Goal: Task Accomplishment & Management: Use online tool/utility

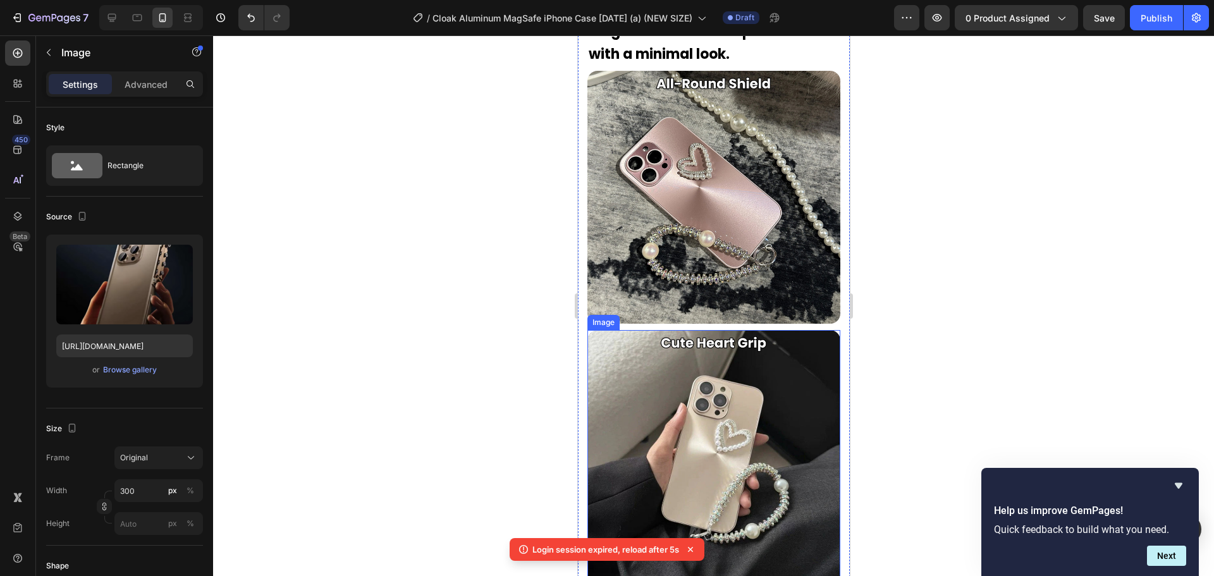
scroll to position [1822, 0]
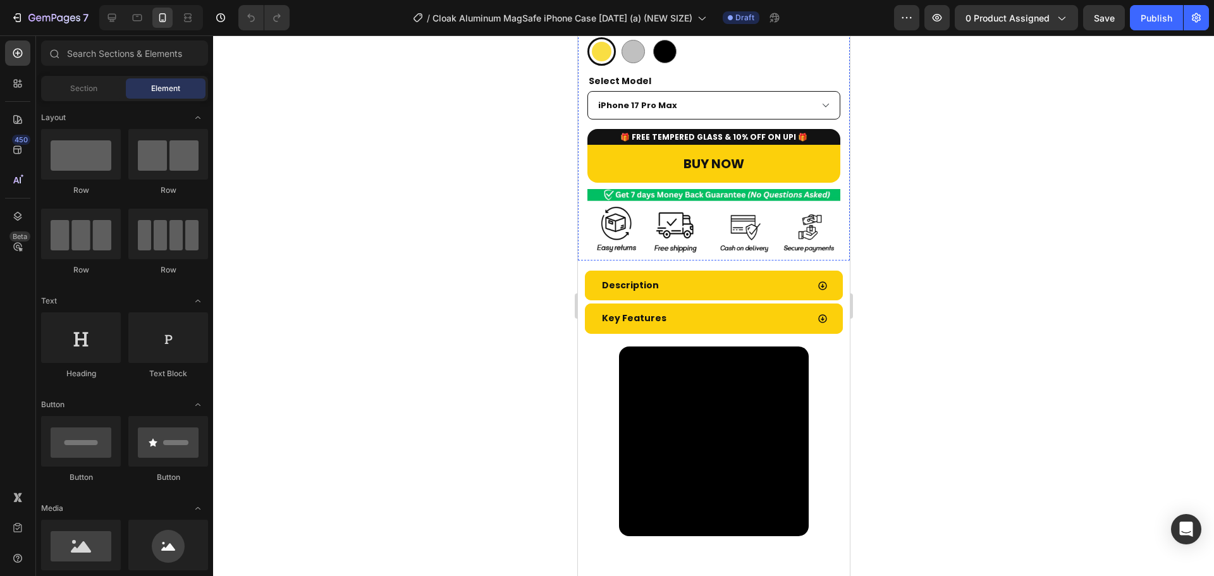
scroll to position [479, 0]
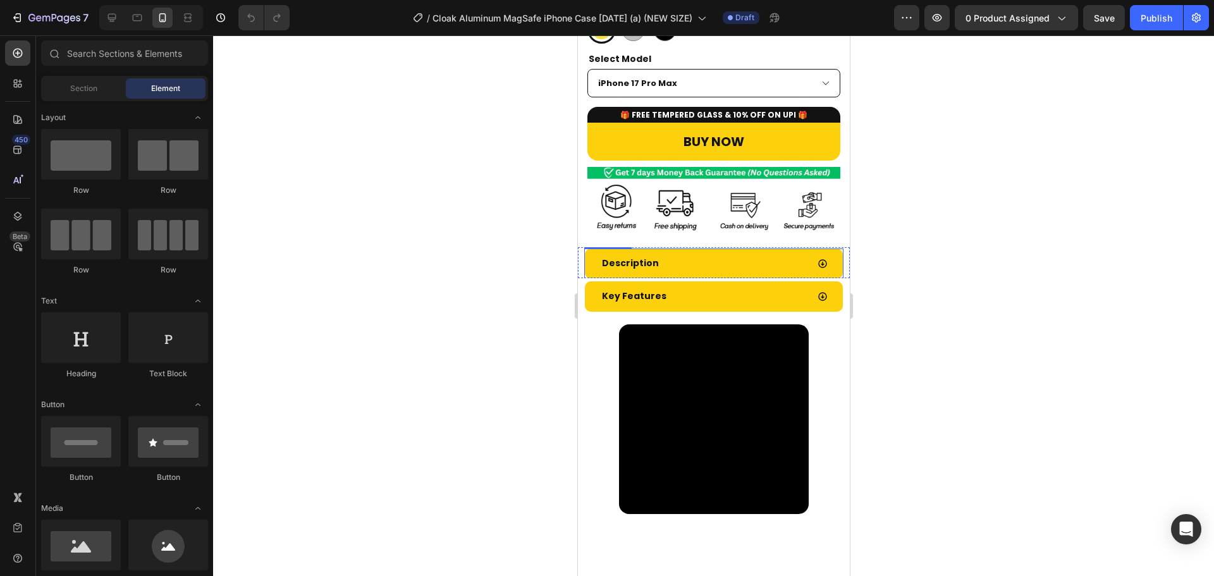
click at [717, 256] on div "Description" at bounding box center [702, 264] width 207 height 20
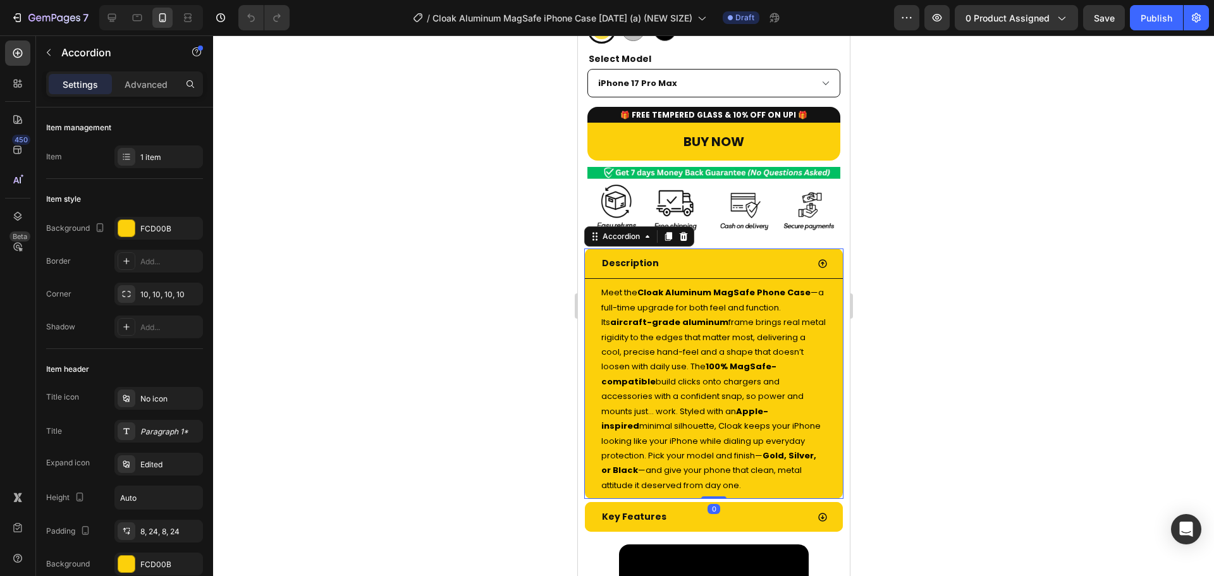
click at [716, 256] on div "Description" at bounding box center [702, 264] width 207 height 20
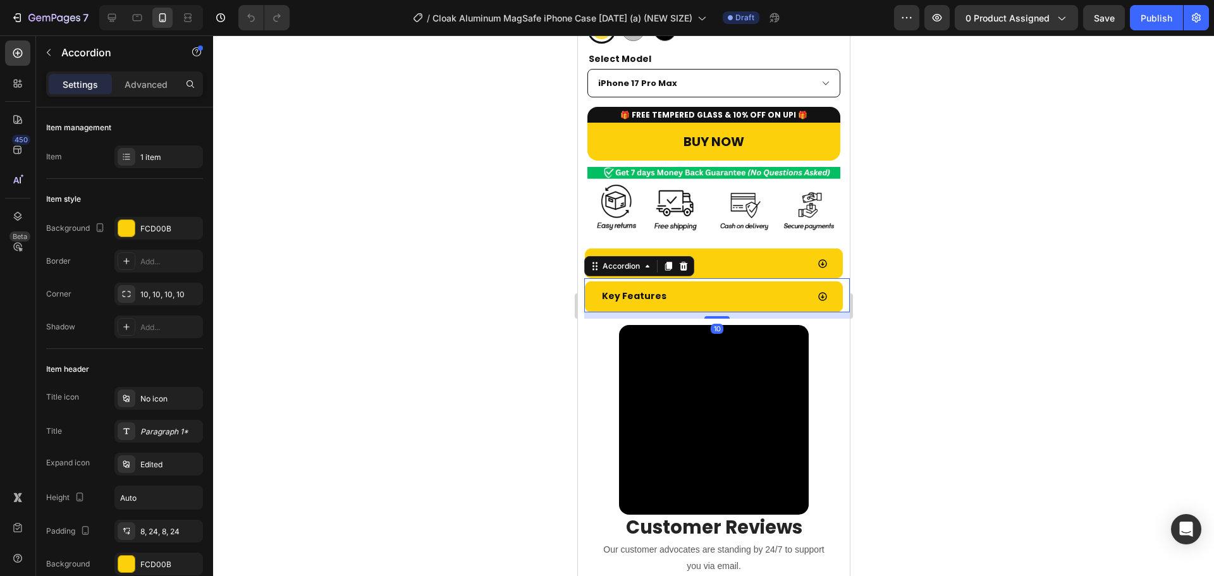
click at [752, 286] on div "Key Features" at bounding box center [702, 296] width 207 height 20
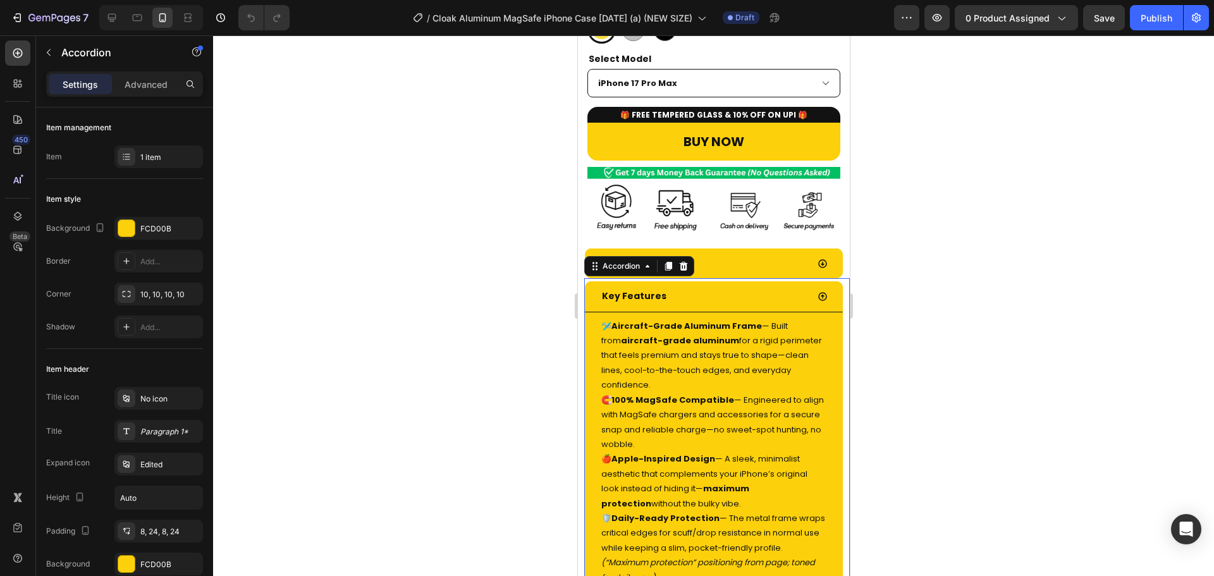
click at [752, 286] on div "Key Features" at bounding box center [702, 296] width 207 height 20
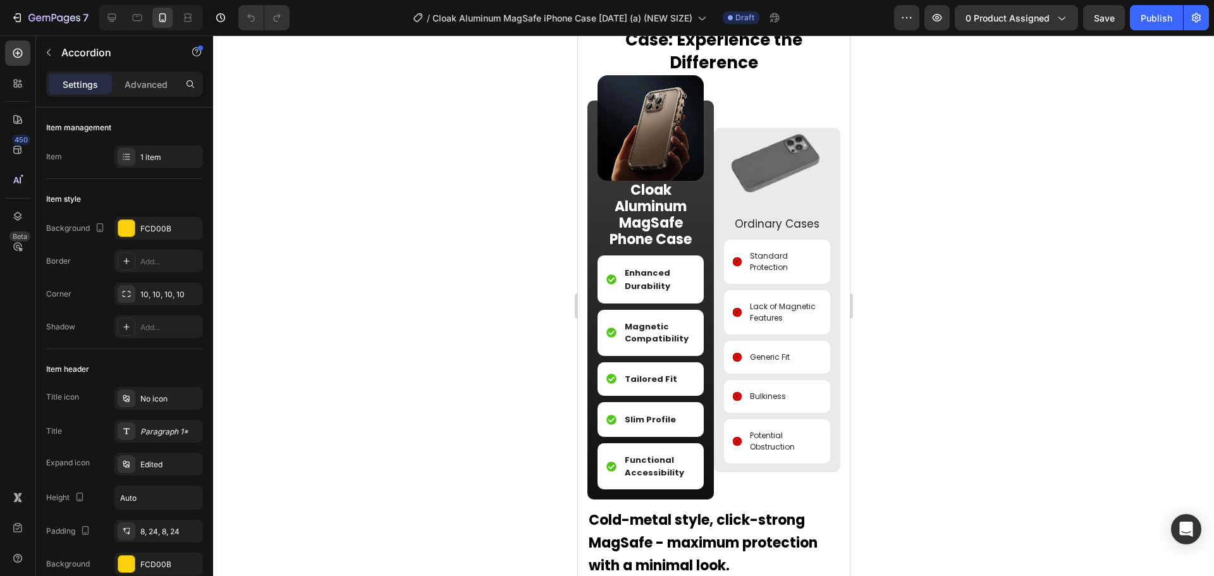
scroll to position [1299, 0]
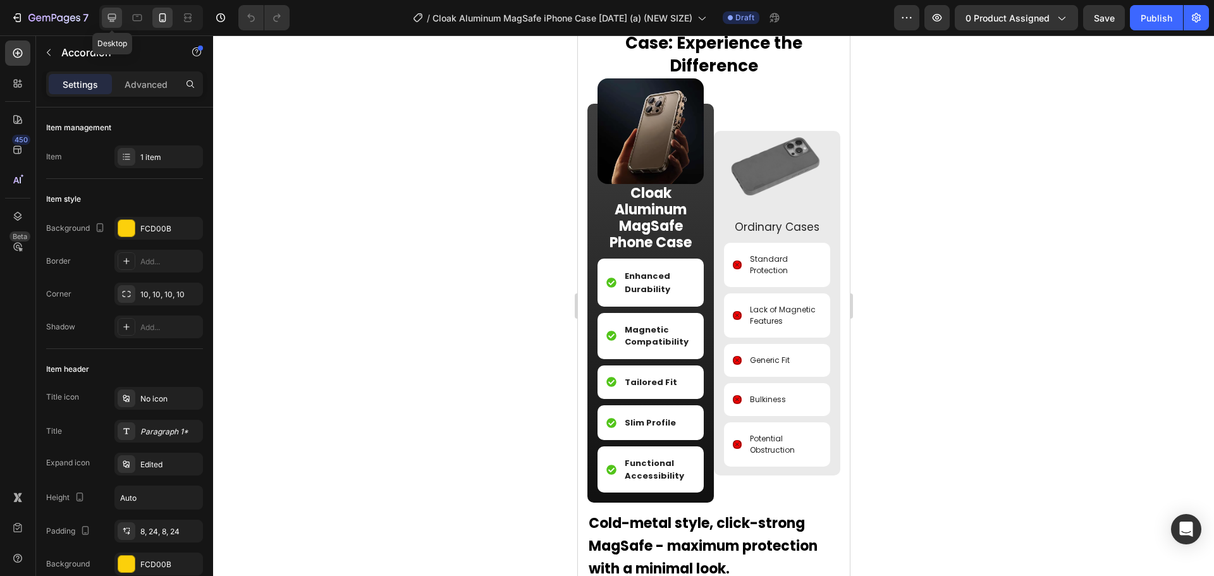
click at [108, 16] on icon at bounding box center [112, 18] width 8 height 8
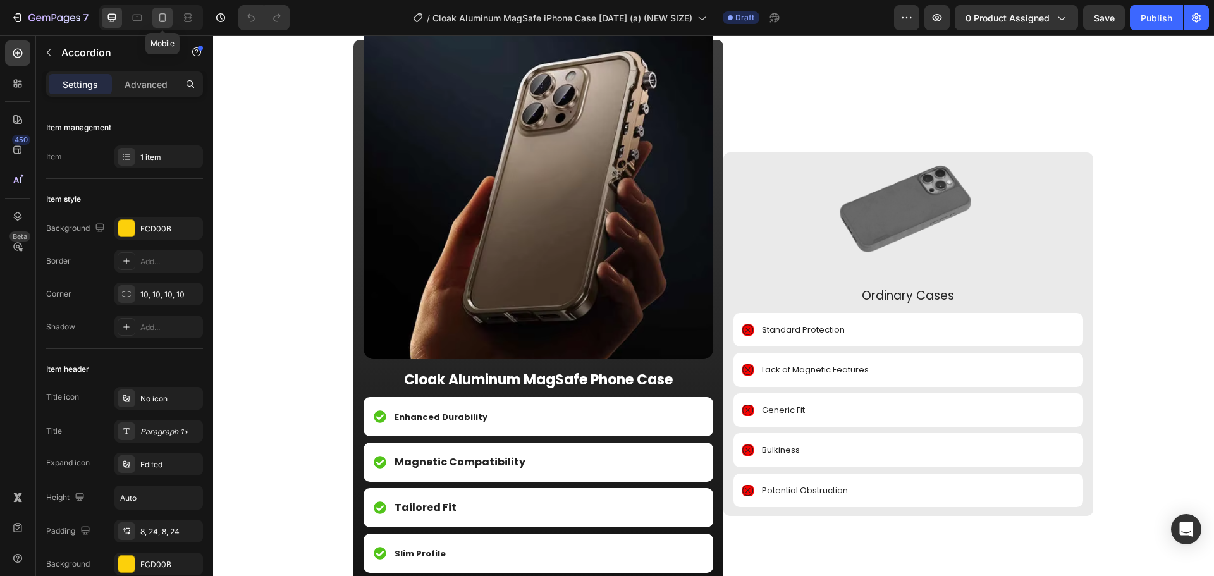
click at [162, 23] on icon at bounding box center [162, 17] width 13 height 13
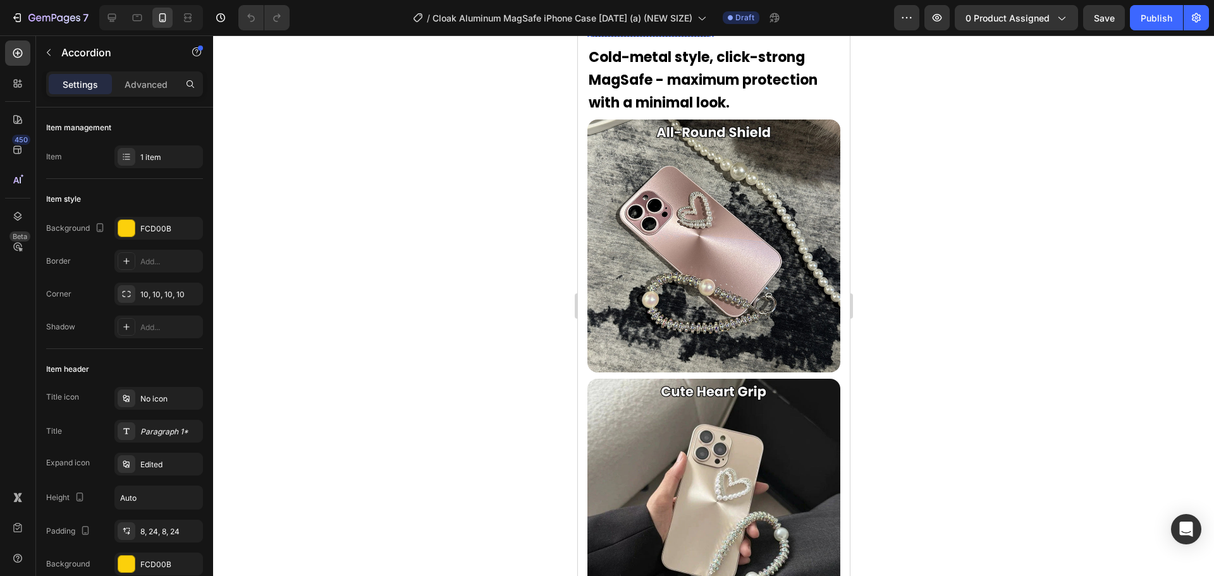
scroll to position [1766, 0]
click at [711, 235] on img at bounding box center [713, 245] width 253 height 253
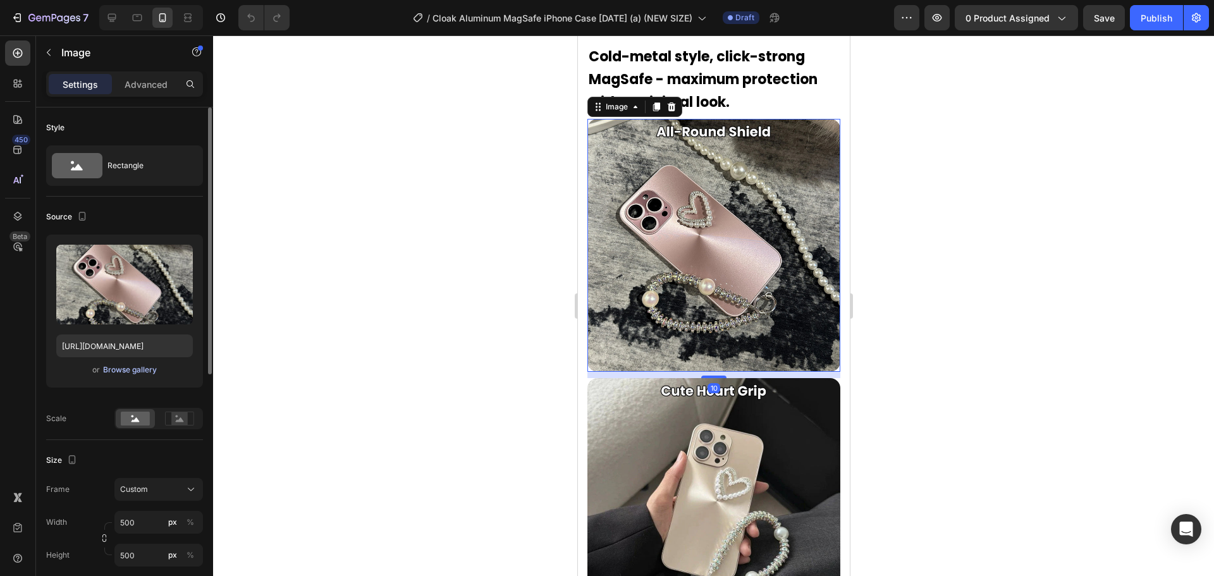
click at [126, 371] on div "Browse gallery" at bounding box center [130, 369] width 54 height 11
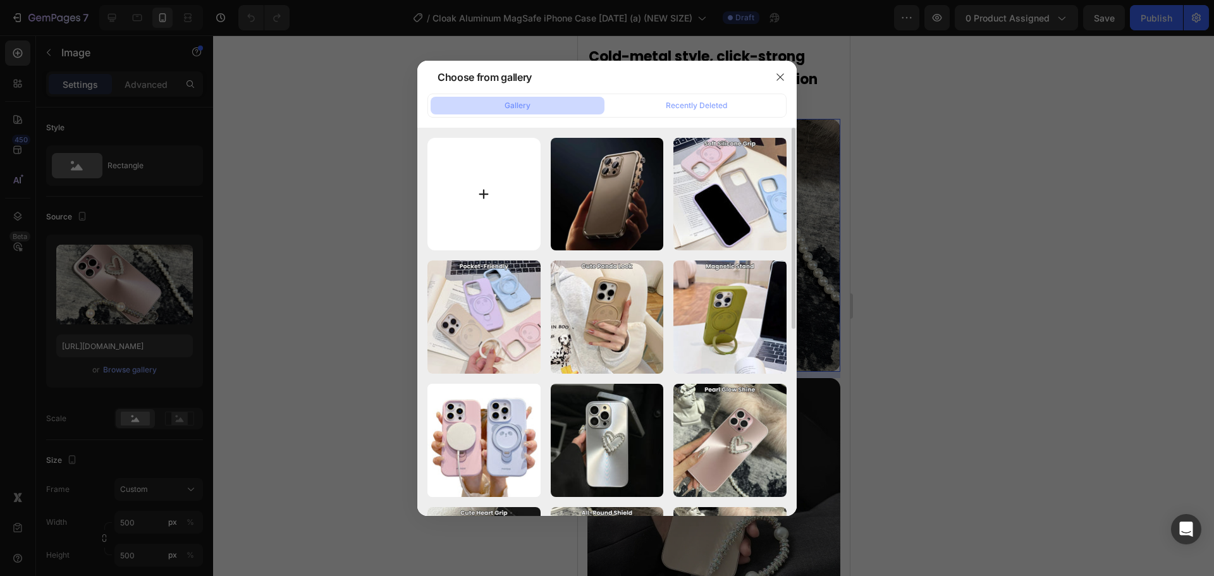
click at [487, 170] on input "file" at bounding box center [483, 194] width 113 height 113
type input "C:\fakepath\air.jpg"
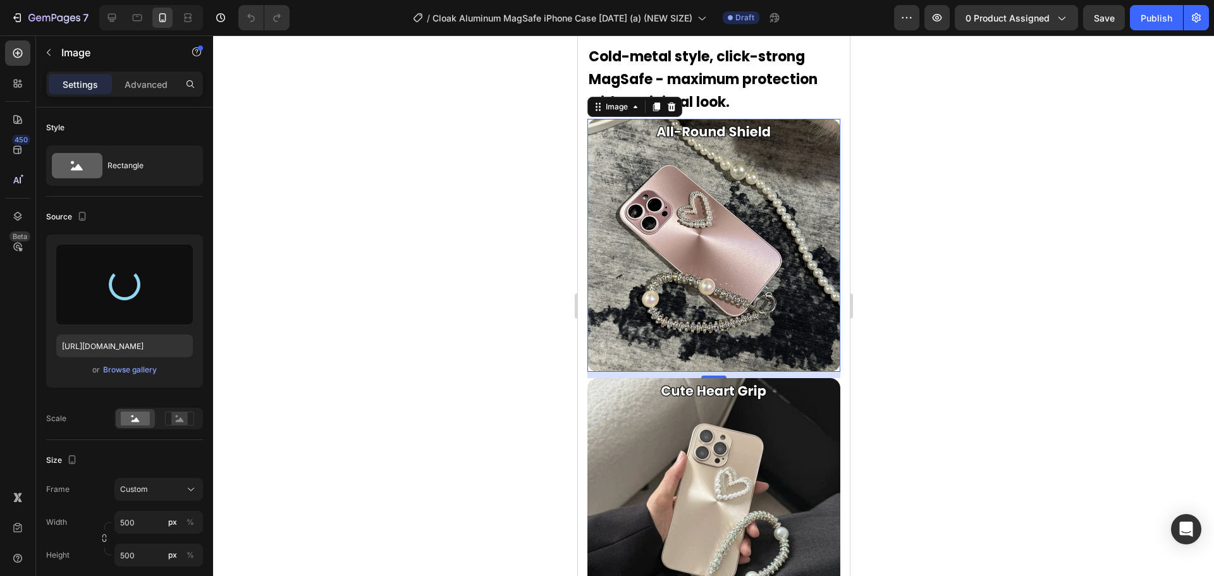
type input "https://cdn.shopify.com/s/files/1/0835/5119/1341/files/gempages_553512382287054…"
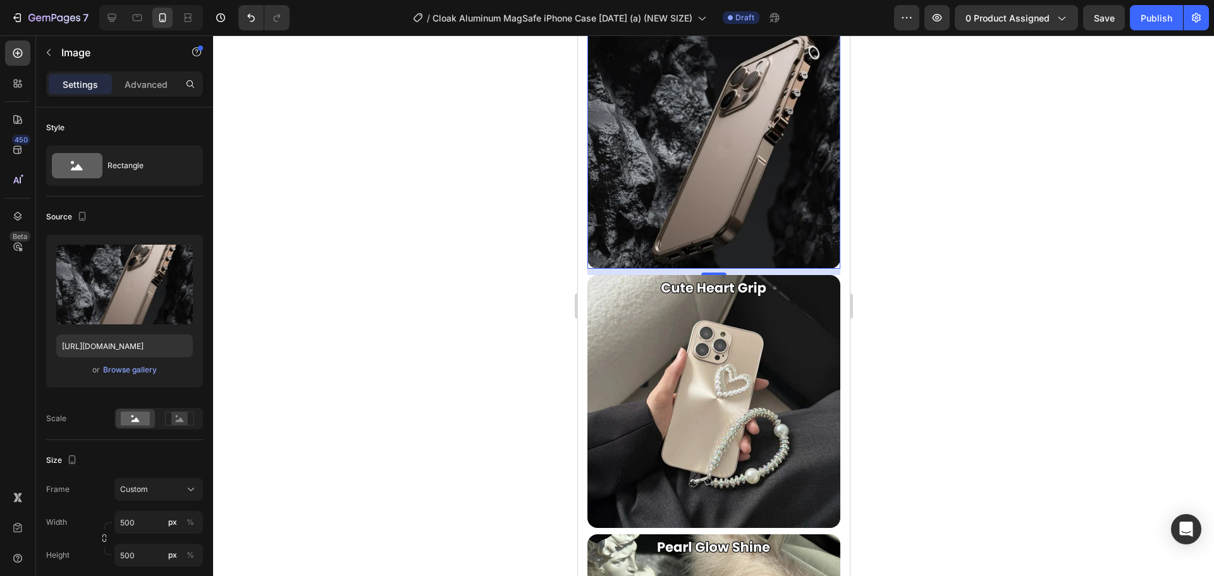
scroll to position [1896, 0]
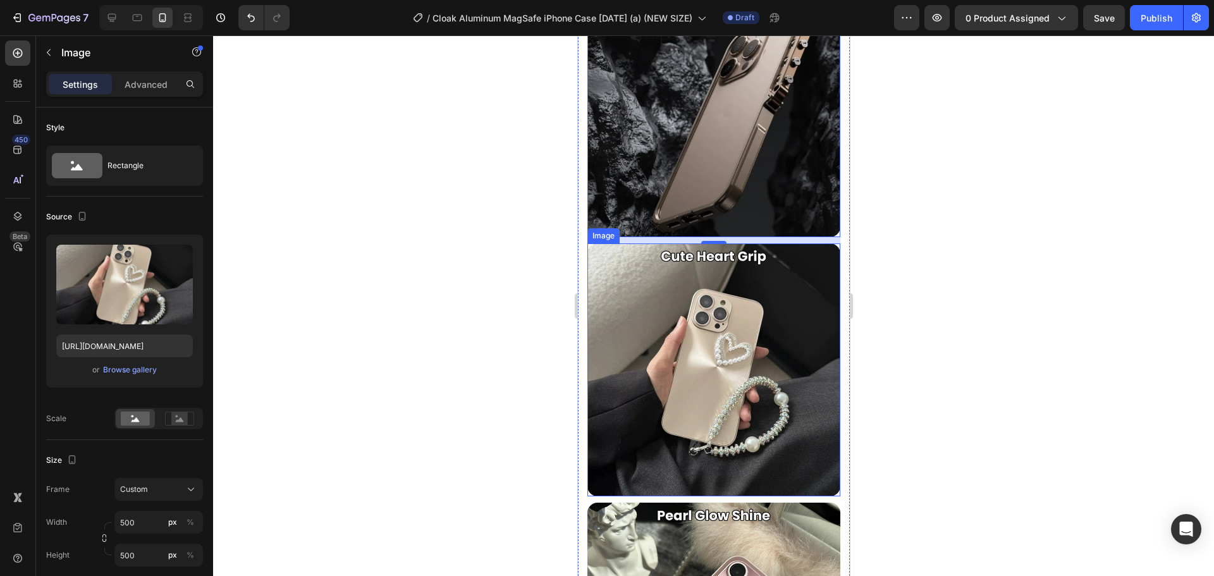
click at [692, 351] on img at bounding box center [713, 369] width 253 height 253
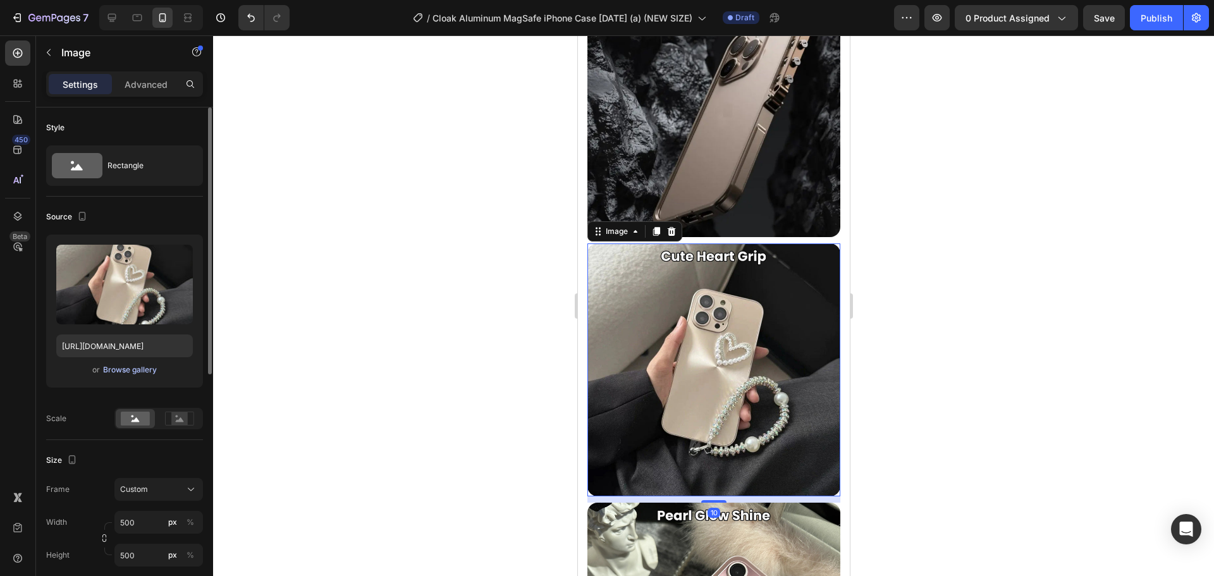
click at [126, 375] on div "Browse gallery" at bounding box center [130, 369] width 54 height 11
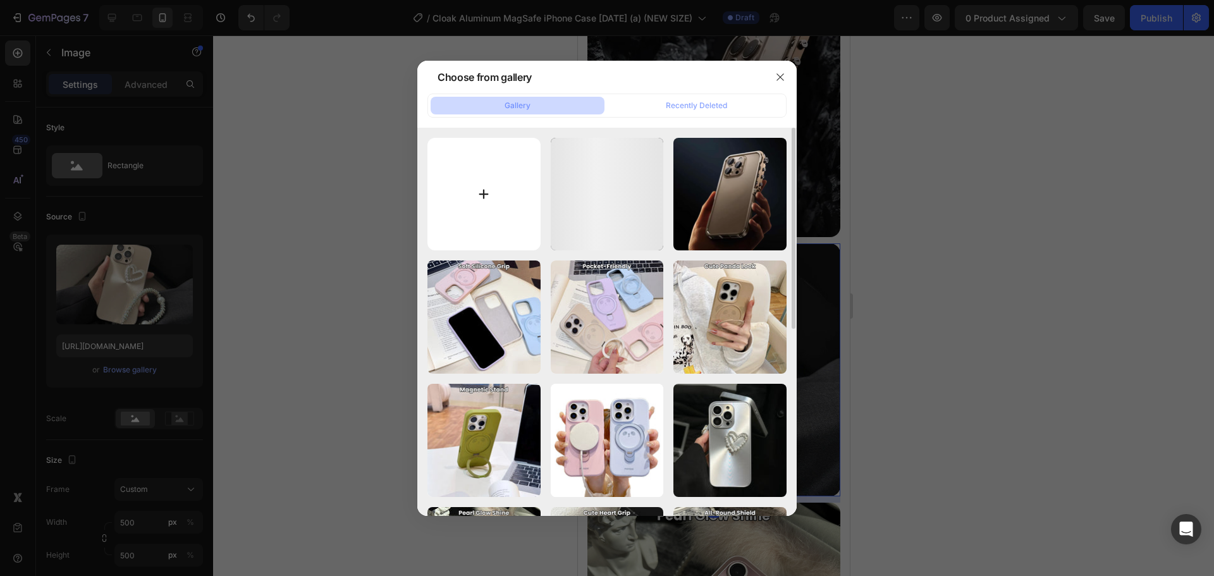
click at [493, 180] on input "file" at bounding box center [483, 194] width 113 height 113
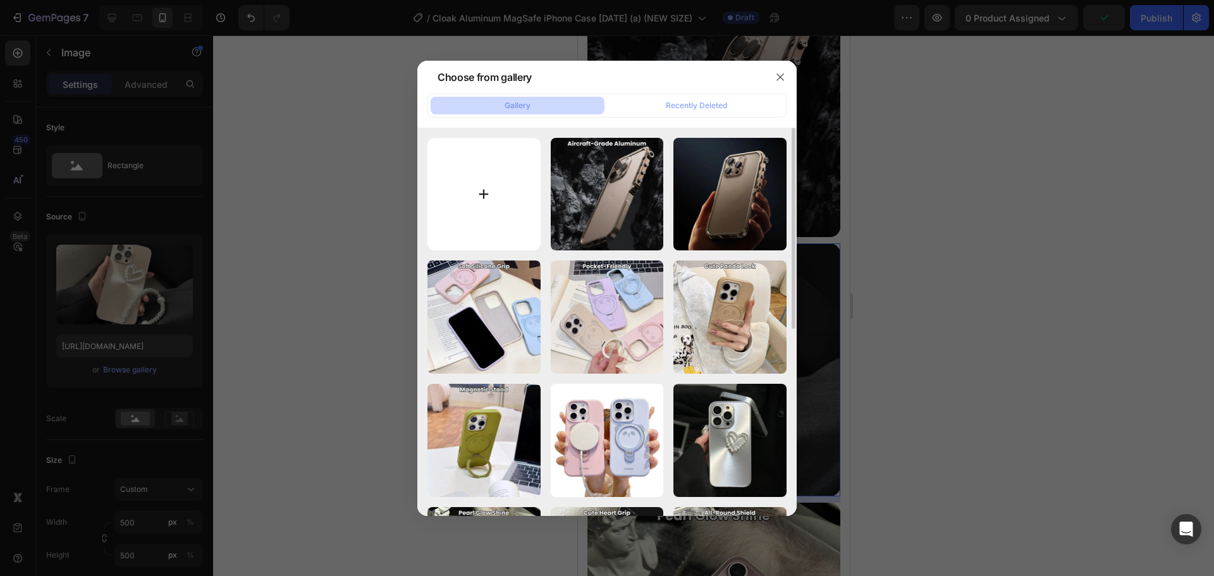
type input "C:\fakepath\max.jpg"
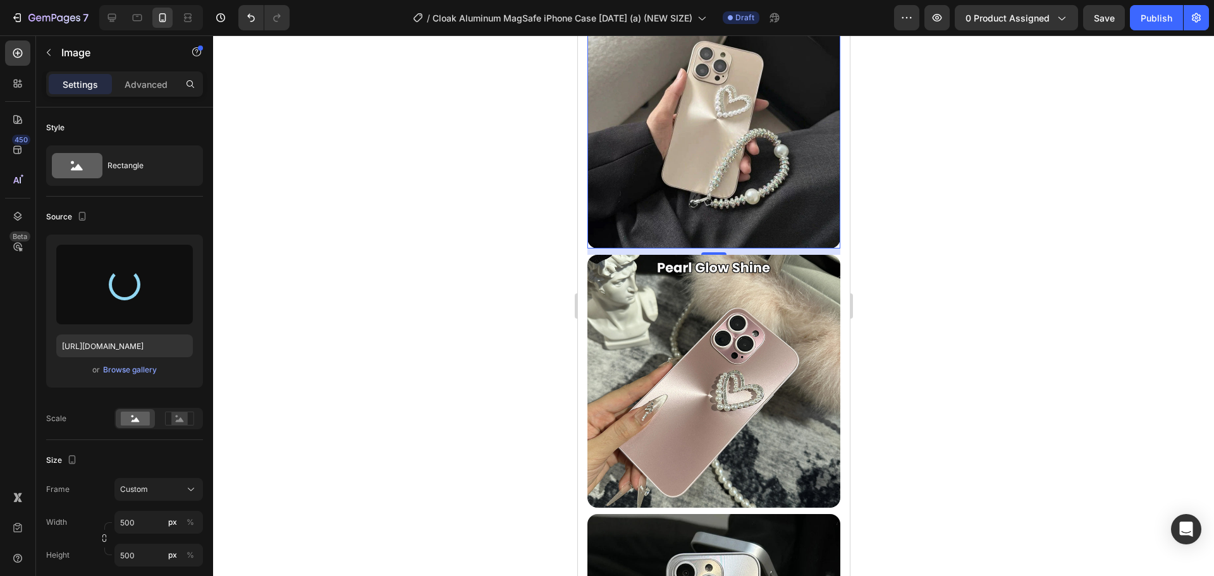
scroll to position [2150, 0]
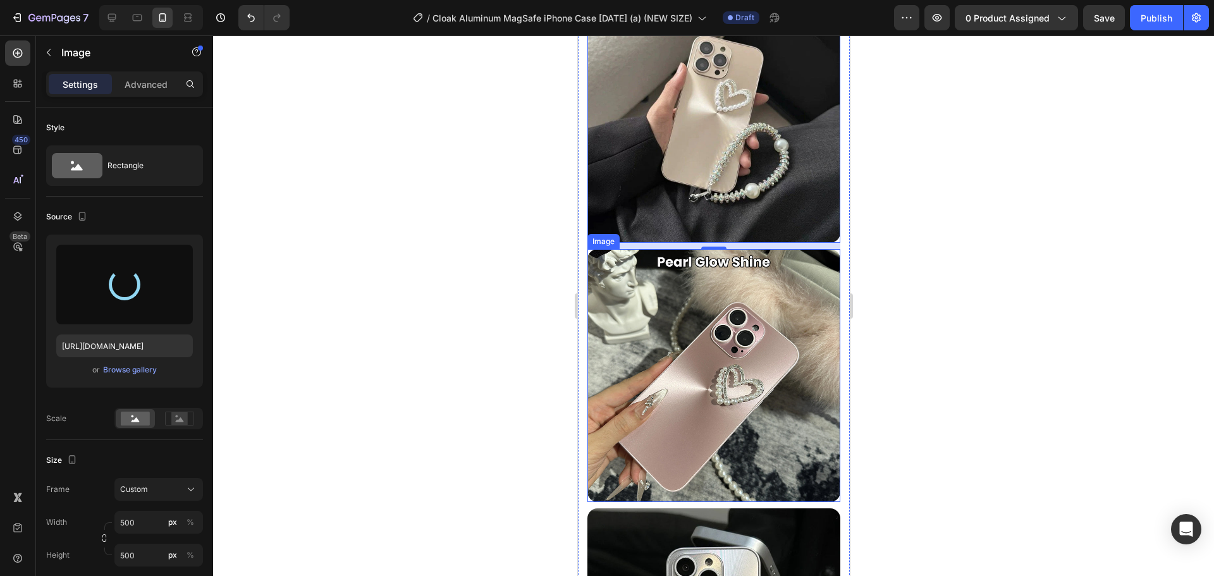
type input "https://cdn.shopify.com/s/files/1/0835/5119/1341/files/gempages_553512382287054…"
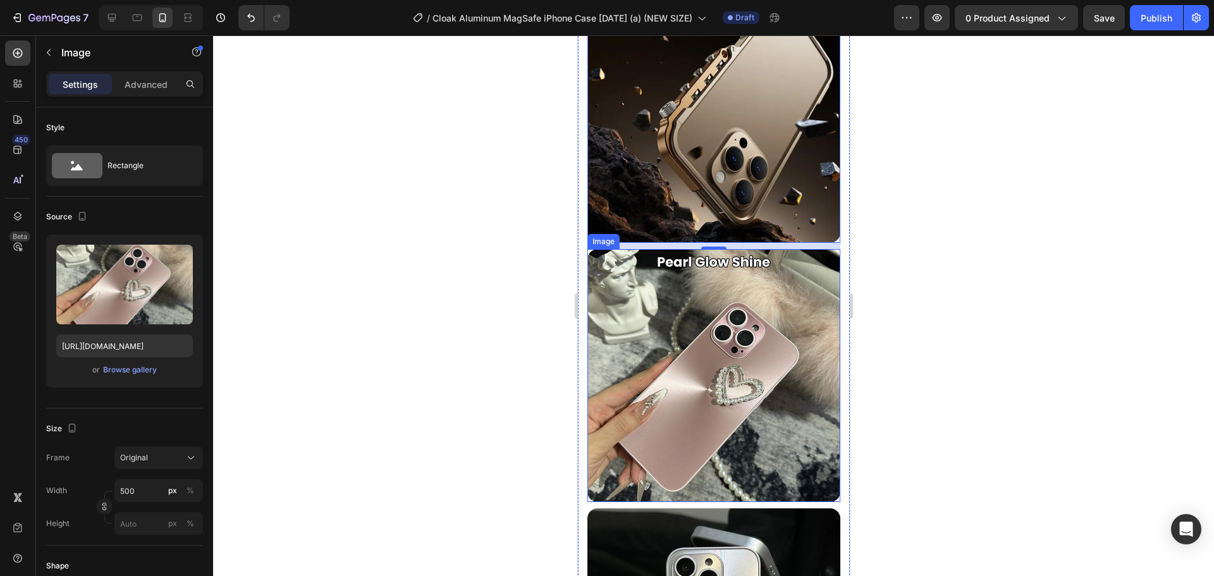
click at [682, 340] on img at bounding box center [713, 375] width 253 height 253
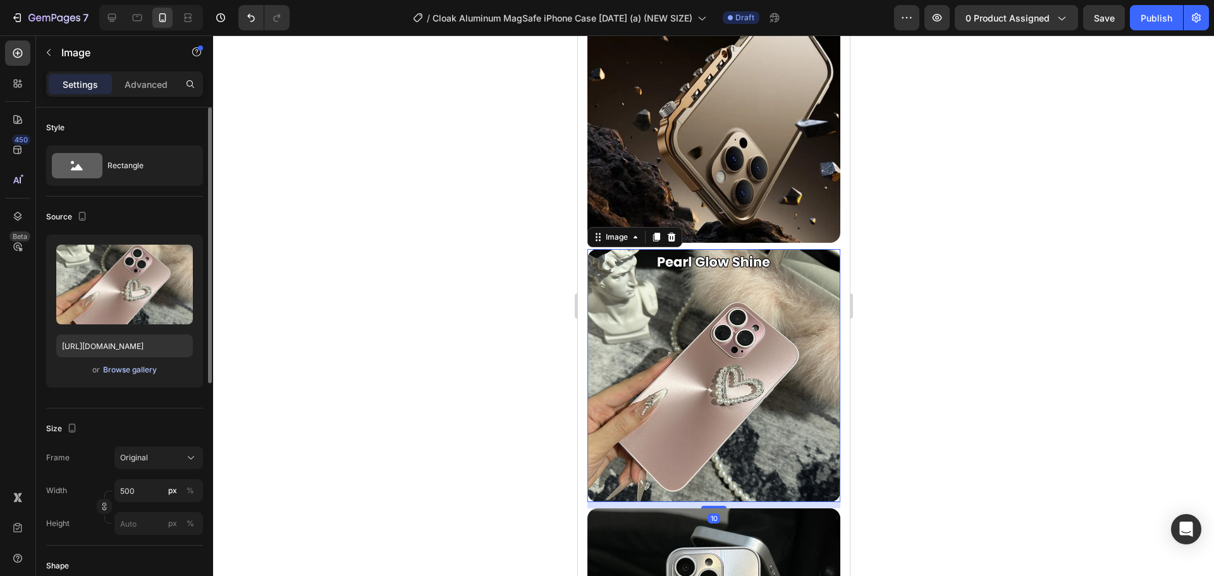
click at [129, 374] on div "Browse gallery" at bounding box center [130, 369] width 54 height 11
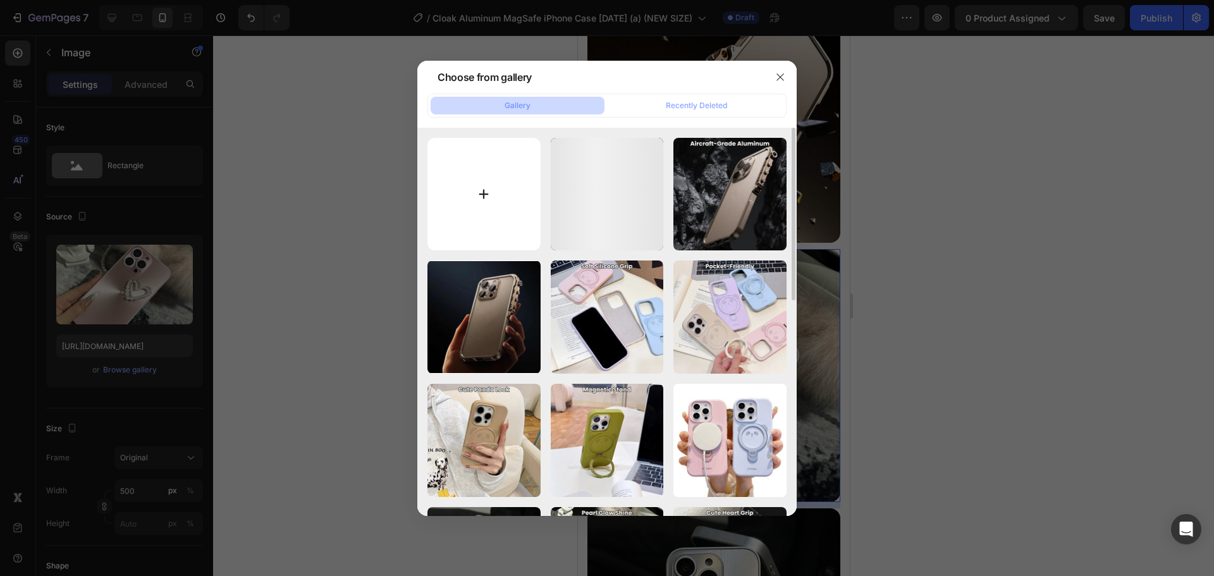
click at [505, 173] on input "file" at bounding box center [483, 194] width 113 height 113
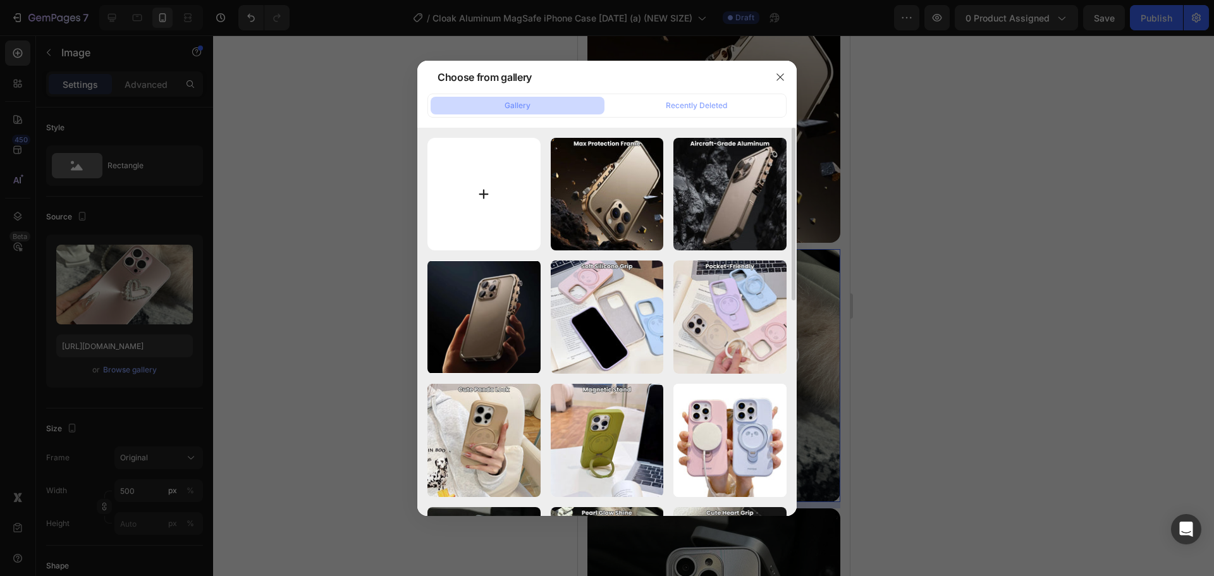
type input "C:\fakepath\mg.jpg"
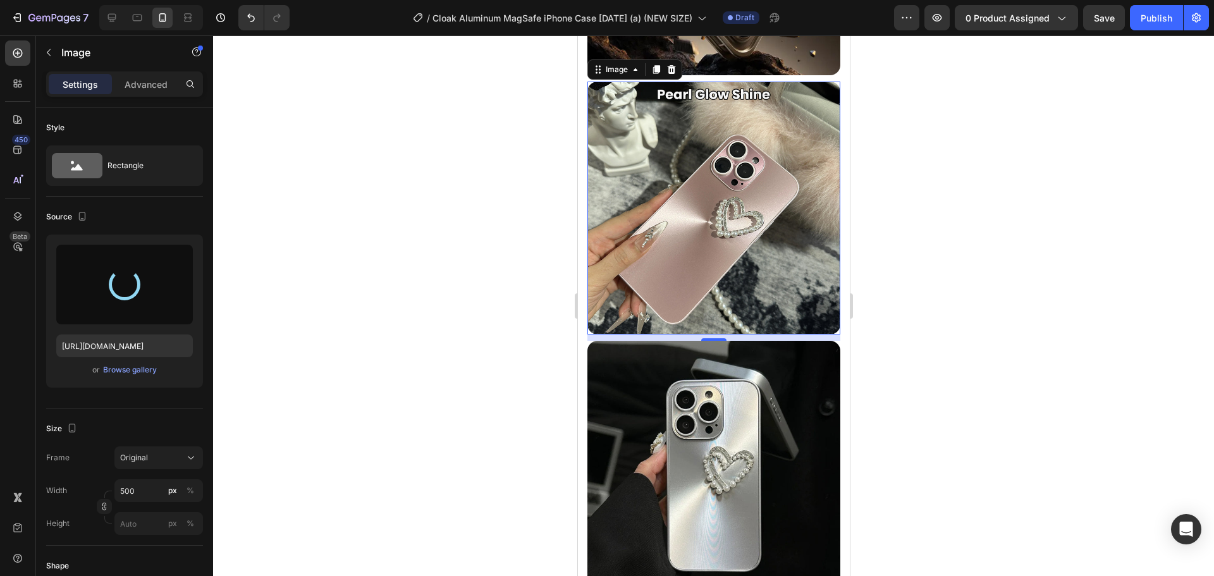
scroll to position [2318, 0]
type input "https://cdn.shopify.com/s/files/1/0835/5119/1341/files/gempages_553512382287054…"
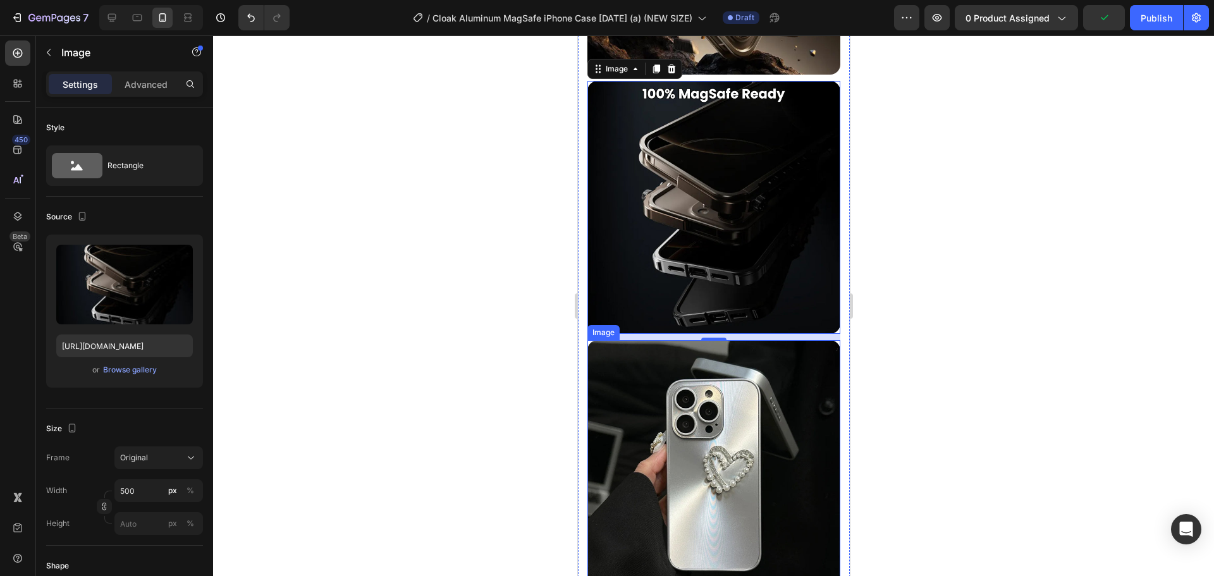
click at [696, 411] on img at bounding box center [713, 466] width 253 height 253
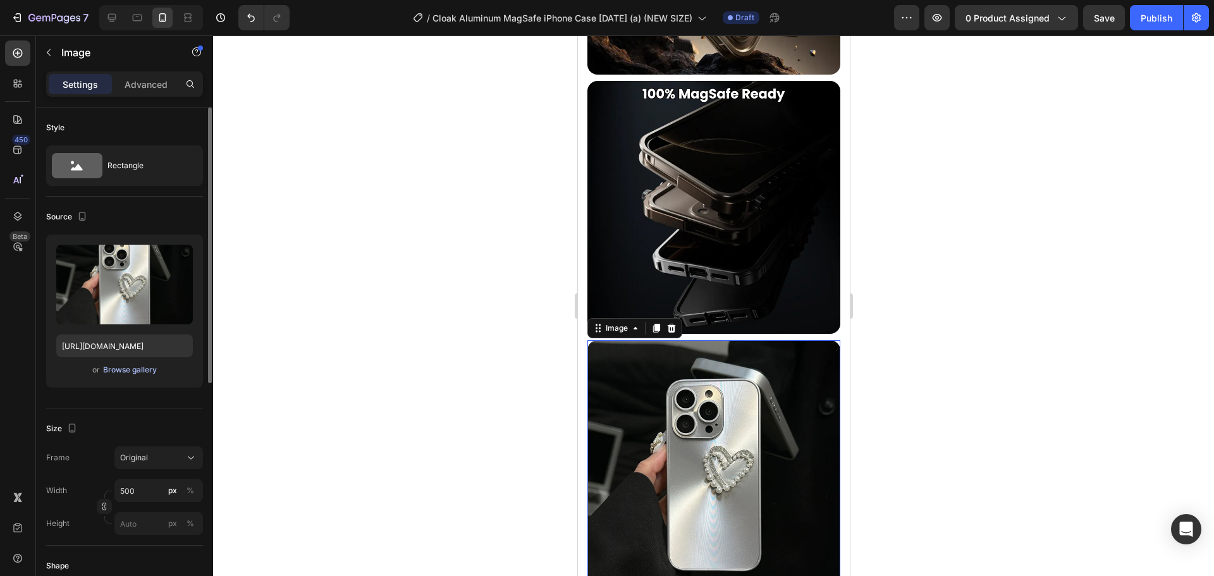
click at [140, 370] on div "Browse gallery" at bounding box center [130, 369] width 54 height 11
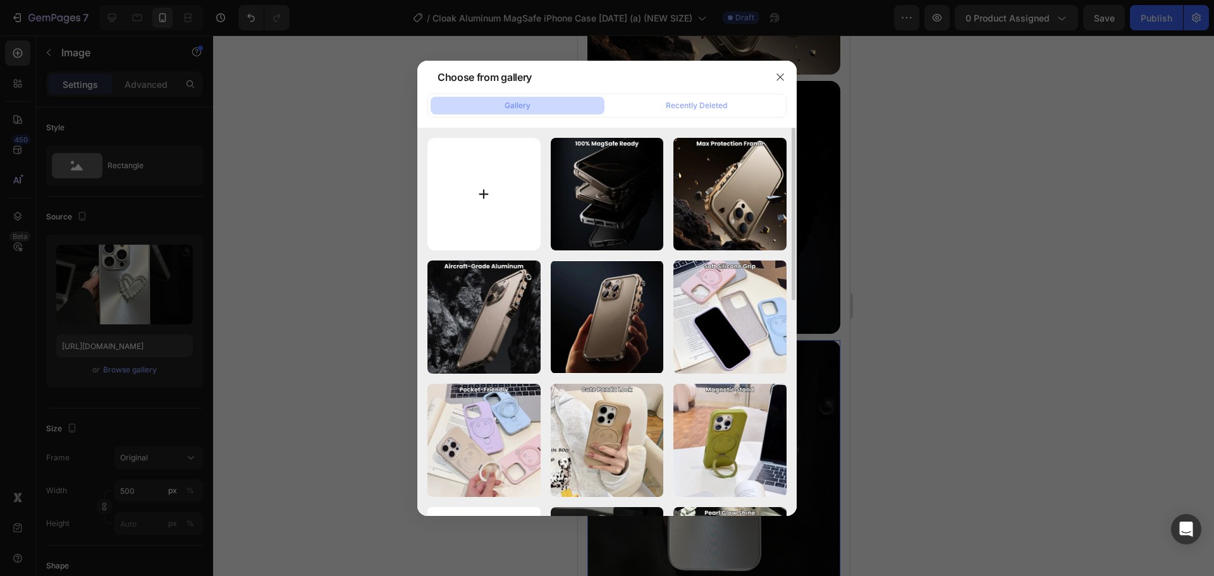
click at [517, 174] on input "file" at bounding box center [483, 194] width 113 height 113
type input "C:\fakepath\PLP.jpg"
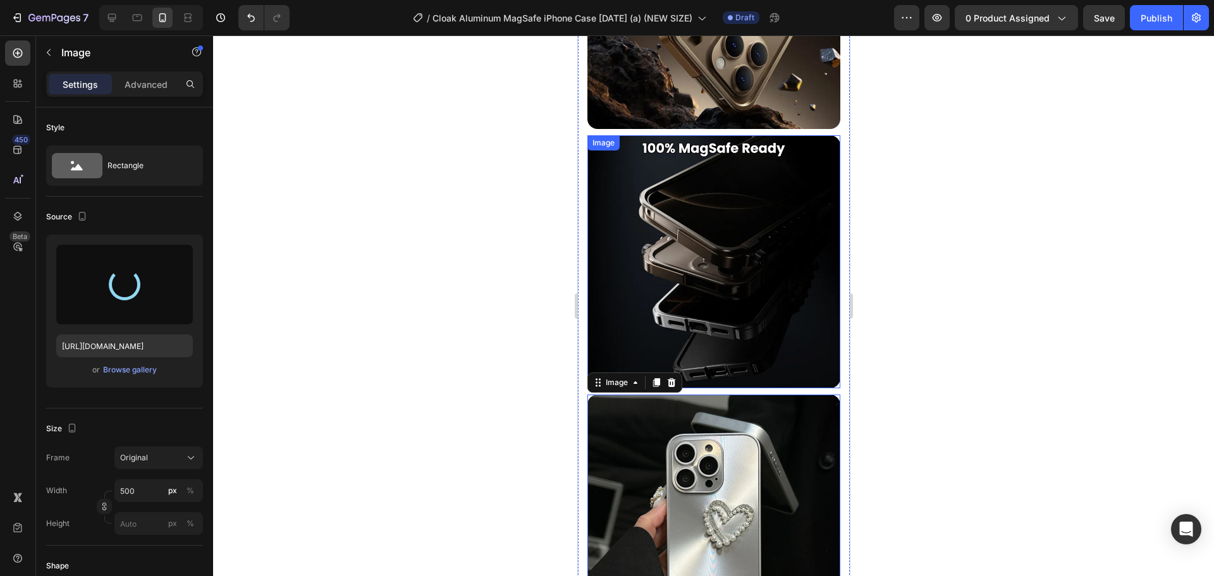
scroll to position [2255, 0]
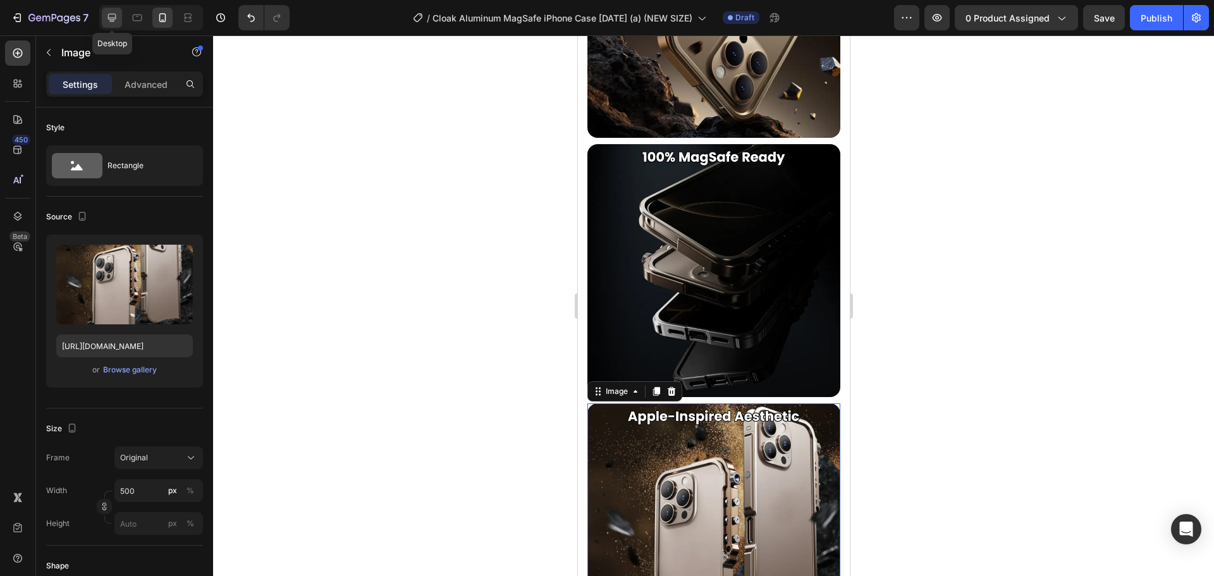
click at [111, 18] on icon at bounding box center [112, 18] width 8 height 8
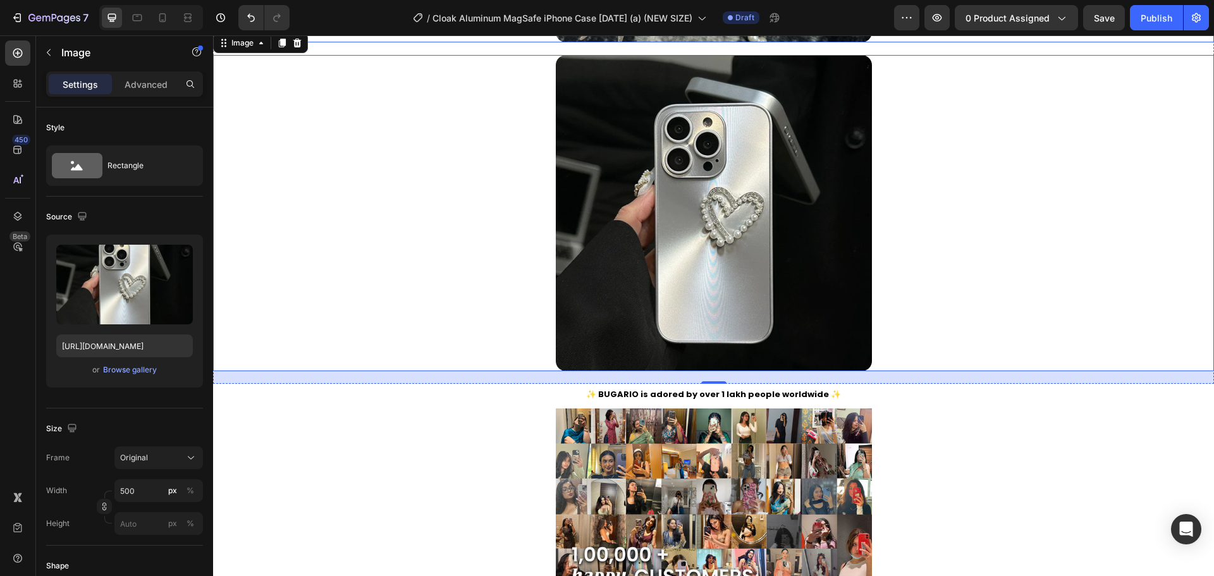
scroll to position [2766, 0]
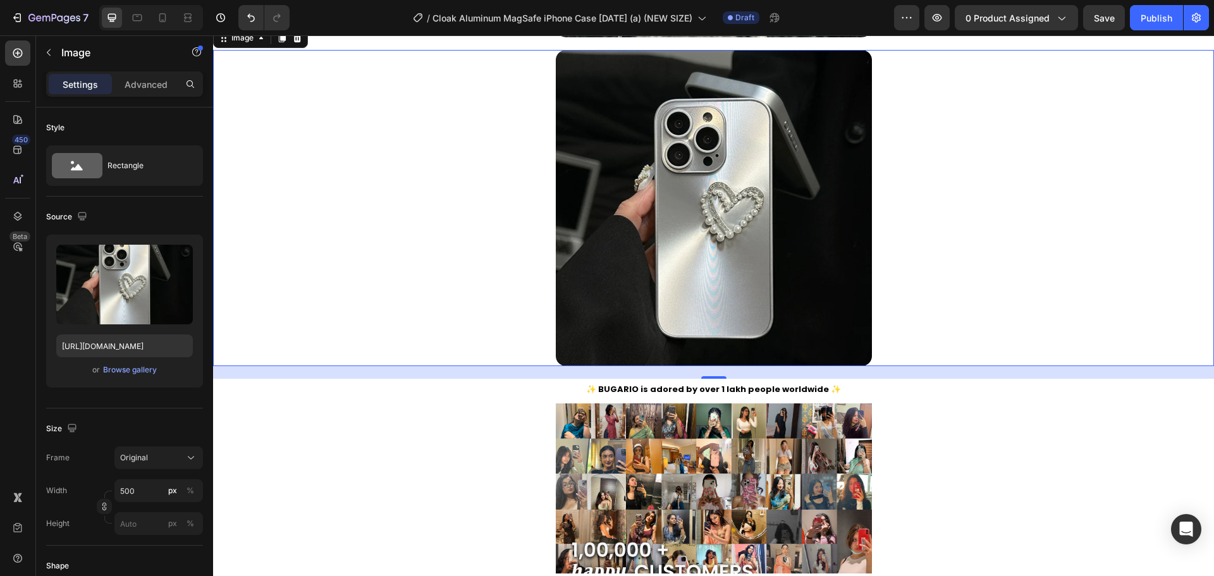
click at [620, 171] on img at bounding box center [714, 208] width 316 height 316
click at [121, 374] on div "Browse gallery" at bounding box center [130, 369] width 54 height 11
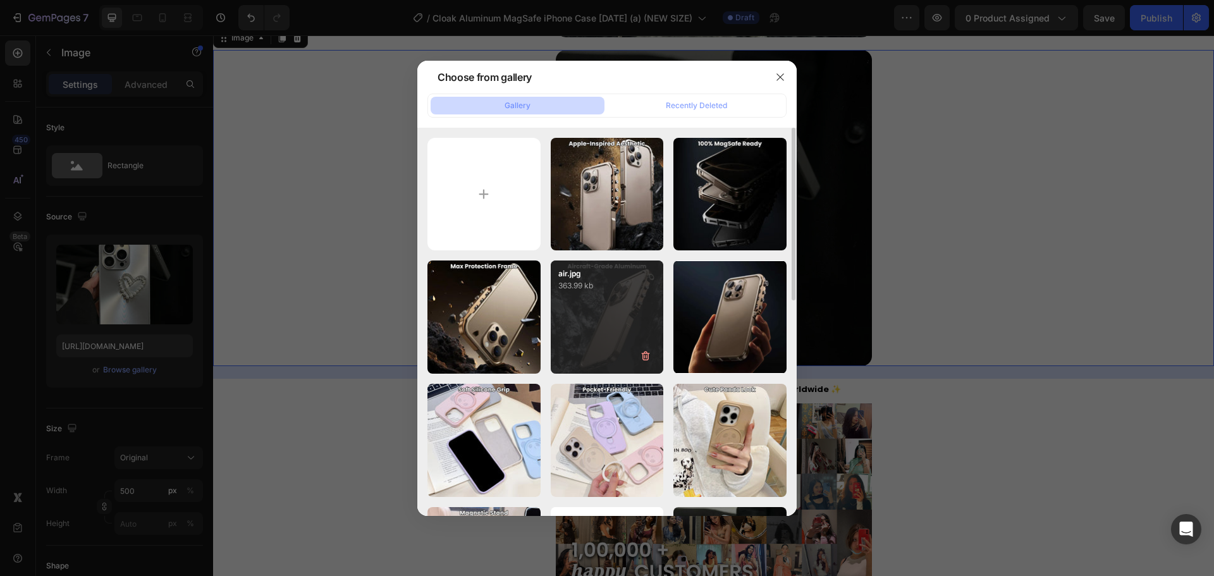
click at [618, 342] on div "air.jpg 363.99 kb" at bounding box center [607, 317] width 113 height 113
type input "https://cdn.shopify.com/s/files/1/0835/5119/1341/files/gempages_553512382287054…"
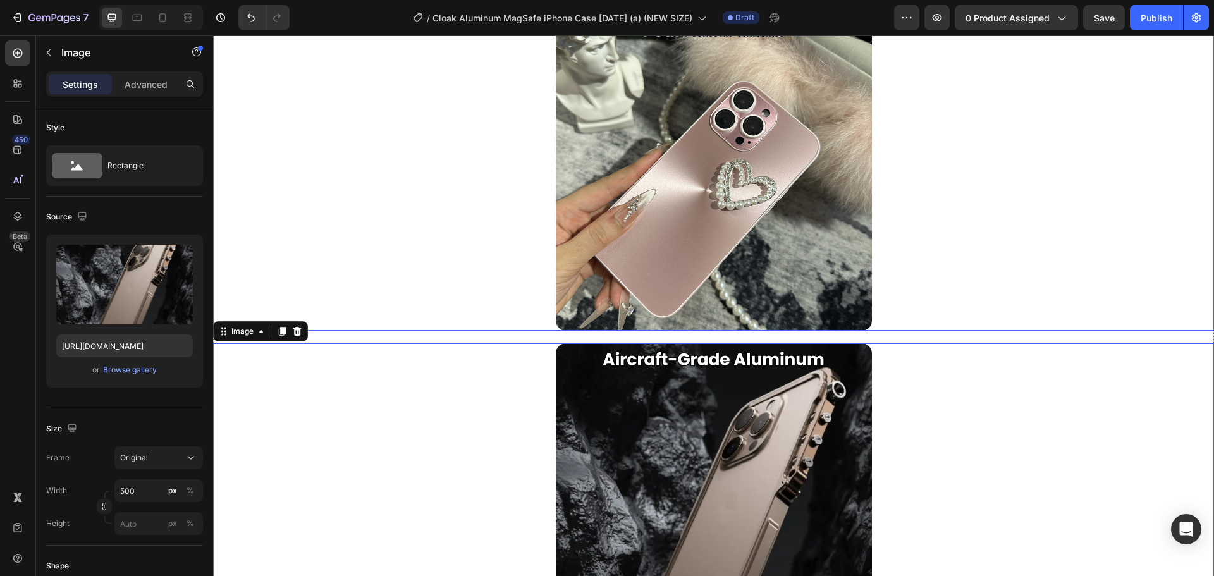
scroll to position [2471, 0]
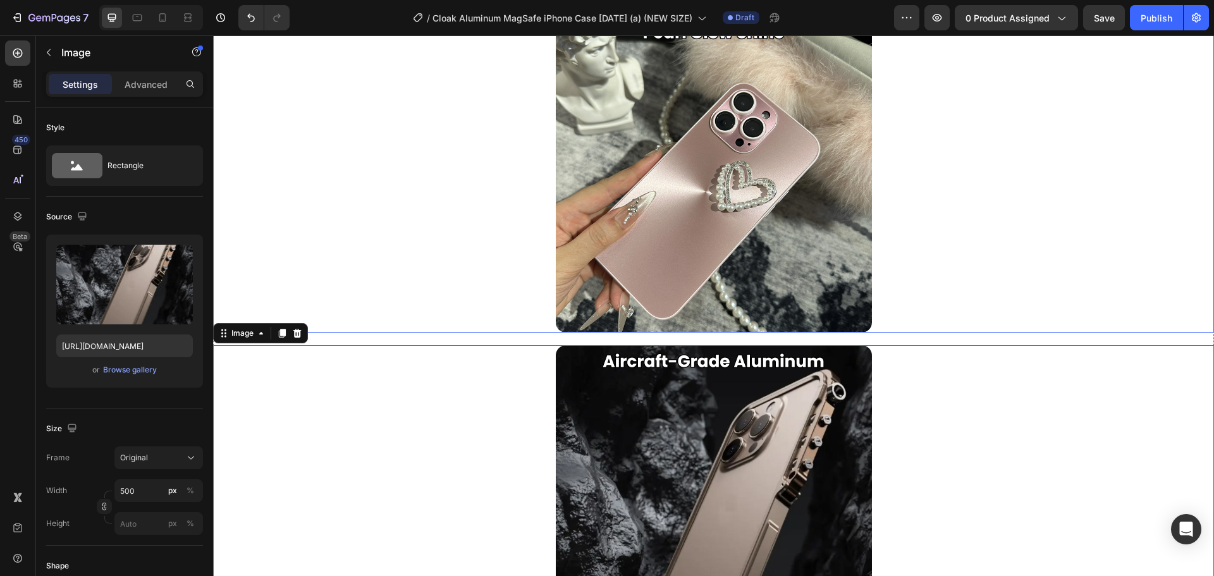
click at [635, 212] on img at bounding box center [714, 174] width 316 height 316
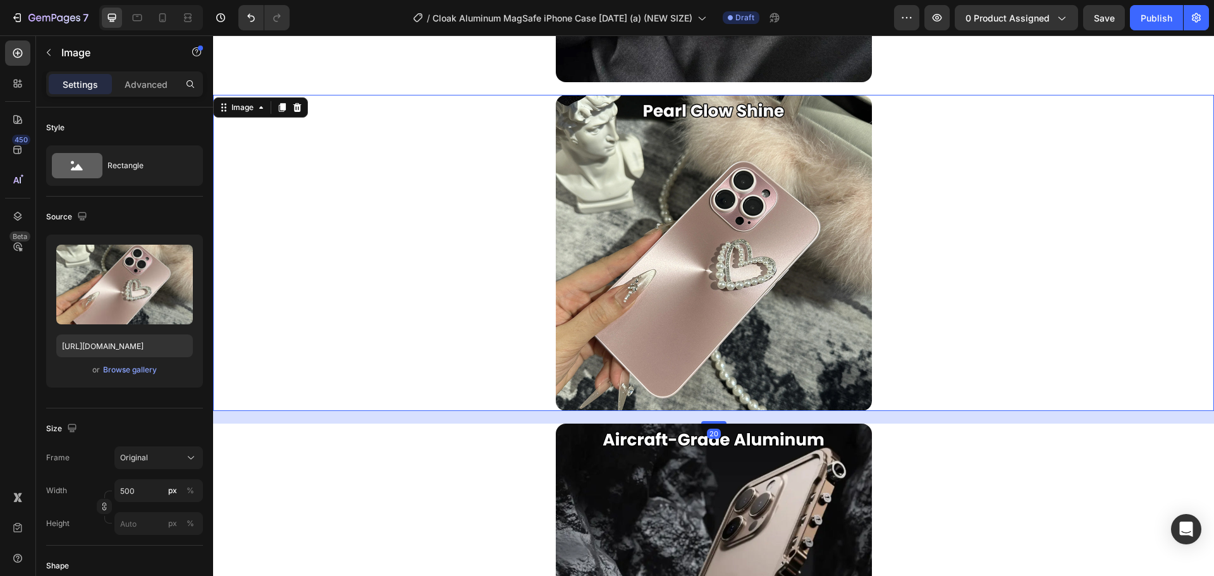
scroll to position [2335, 0]
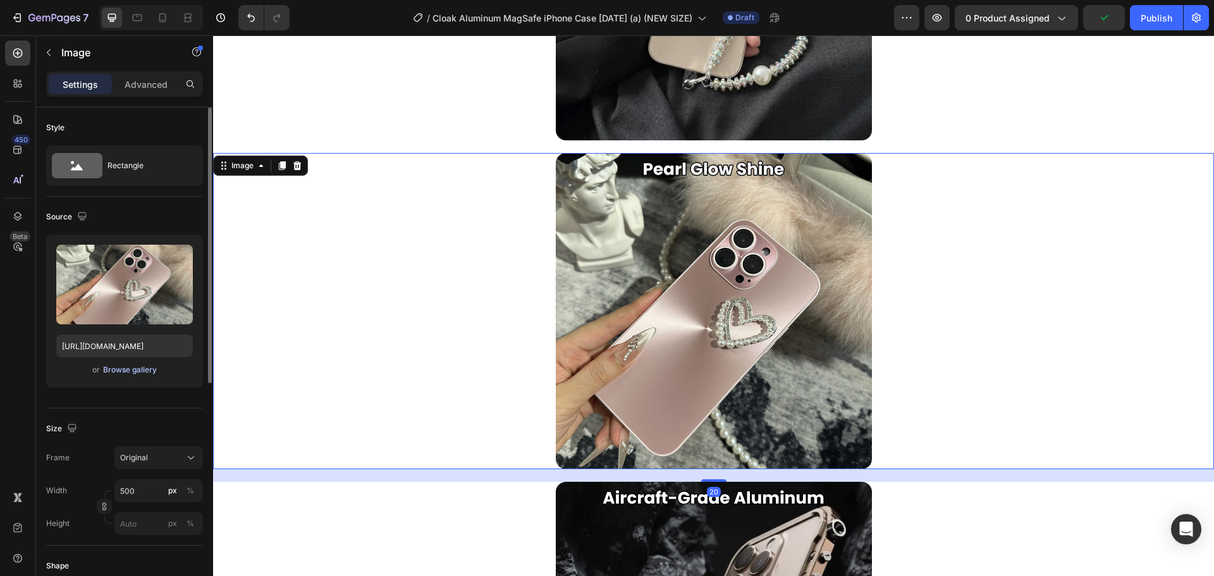
click at [154, 369] on div "Browse gallery" at bounding box center [130, 369] width 54 height 11
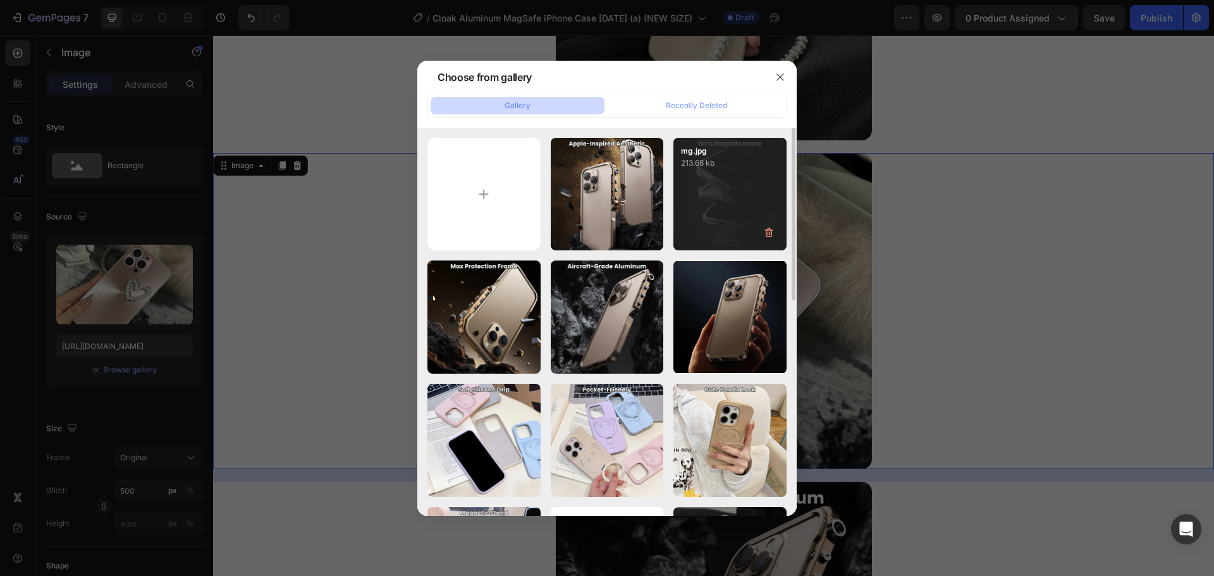
click at [728, 215] on div "mg.jpg 213.68 kb" at bounding box center [729, 194] width 113 height 113
type input "https://cdn.shopify.com/s/files/1/0835/5119/1341/files/gempages_553512382287054…"
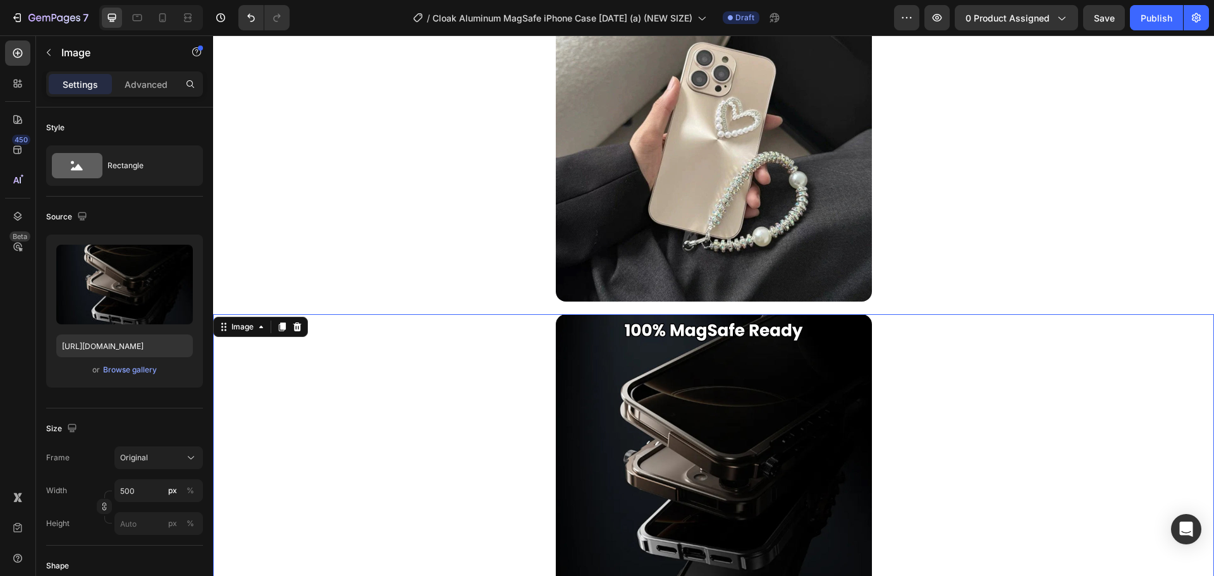
scroll to position [2170, 0]
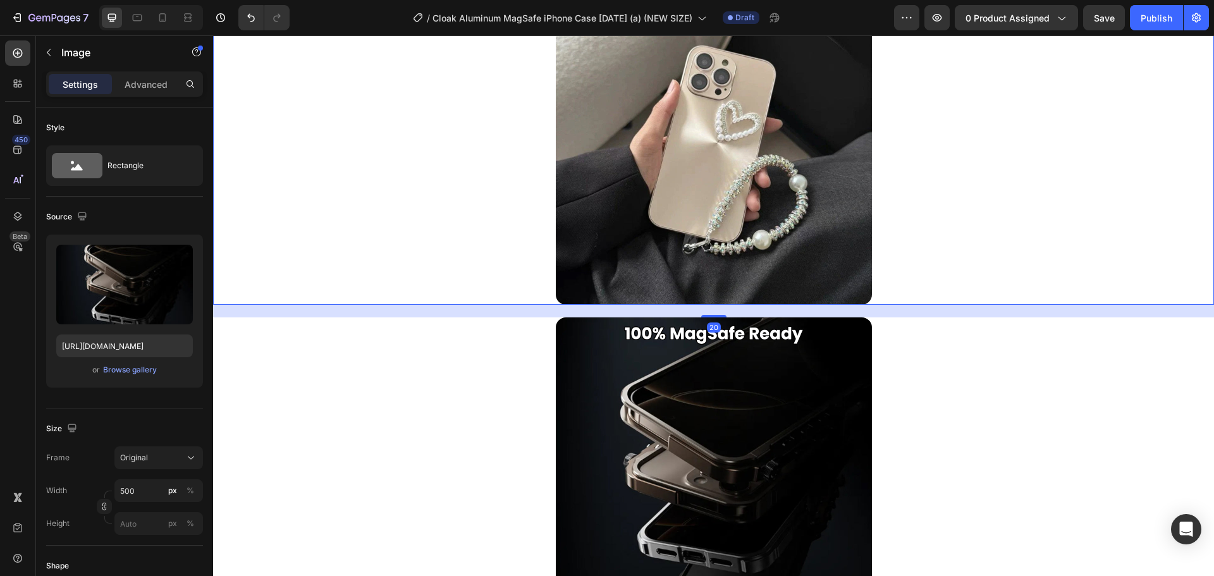
click at [668, 206] on img at bounding box center [714, 147] width 316 height 316
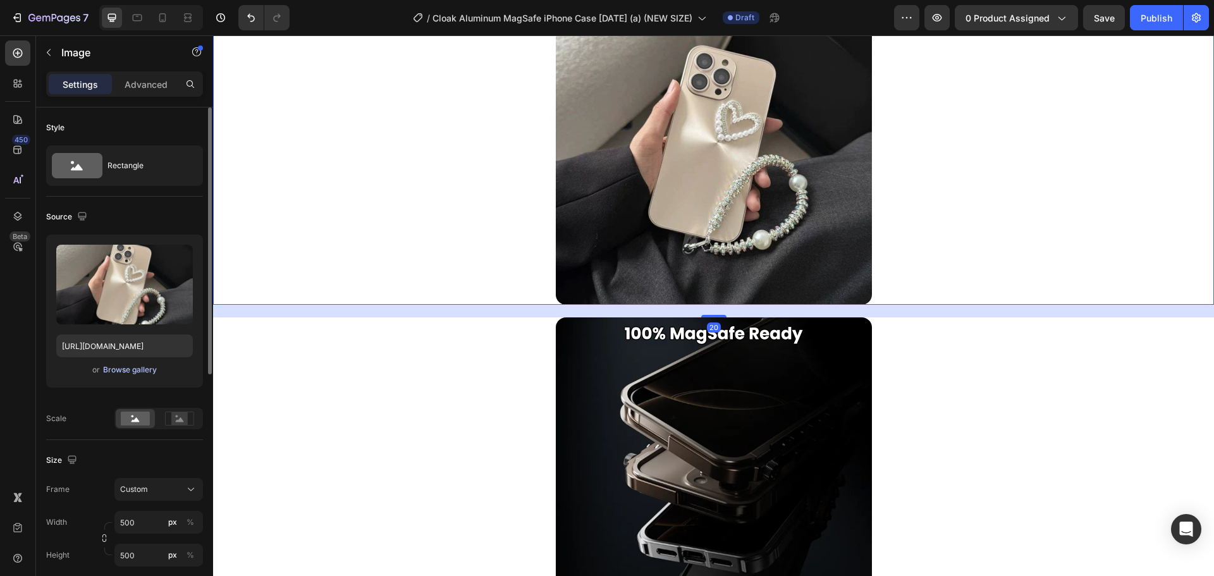
click at [128, 374] on div "Browse gallery" at bounding box center [130, 369] width 54 height 11
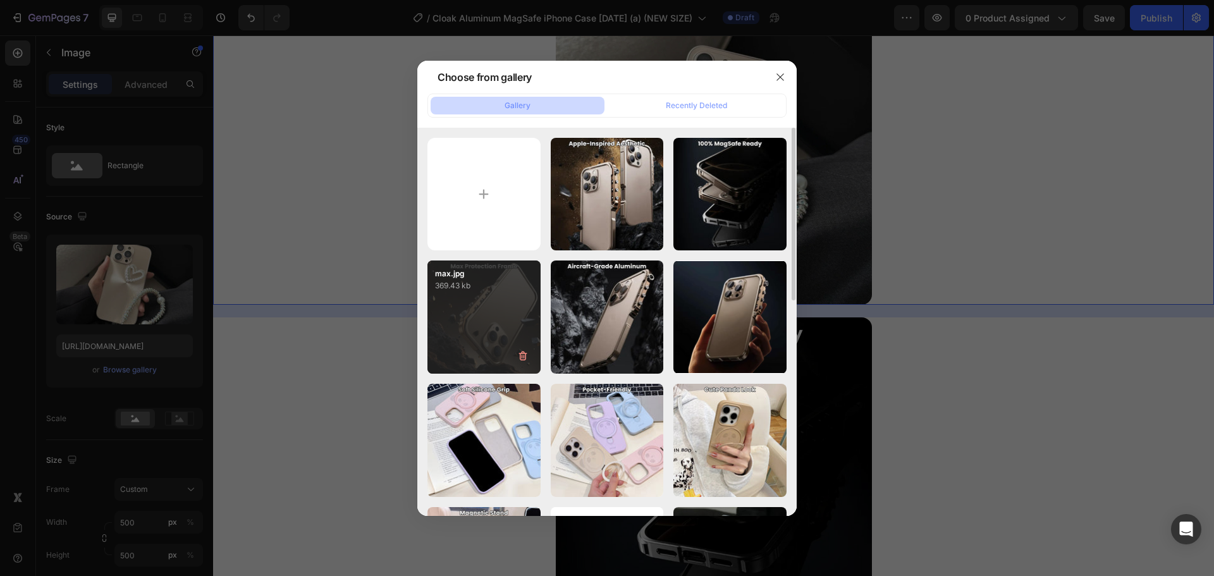
click at [472, 322] on div "max.jpg 369.43 kb" at bounding box center [483, 317] width 113 height 113
type input "https://cdn.shopify.com/s/files/1/0835/5119/1341/files/gempages_553512382287054…"
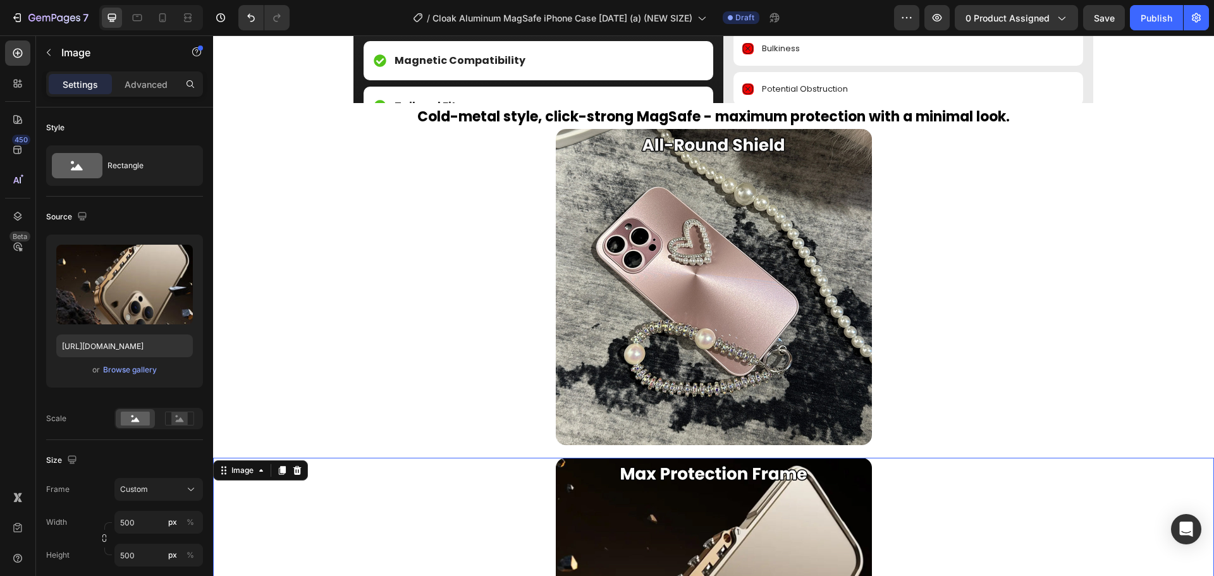
scroll to position [1699, 0]
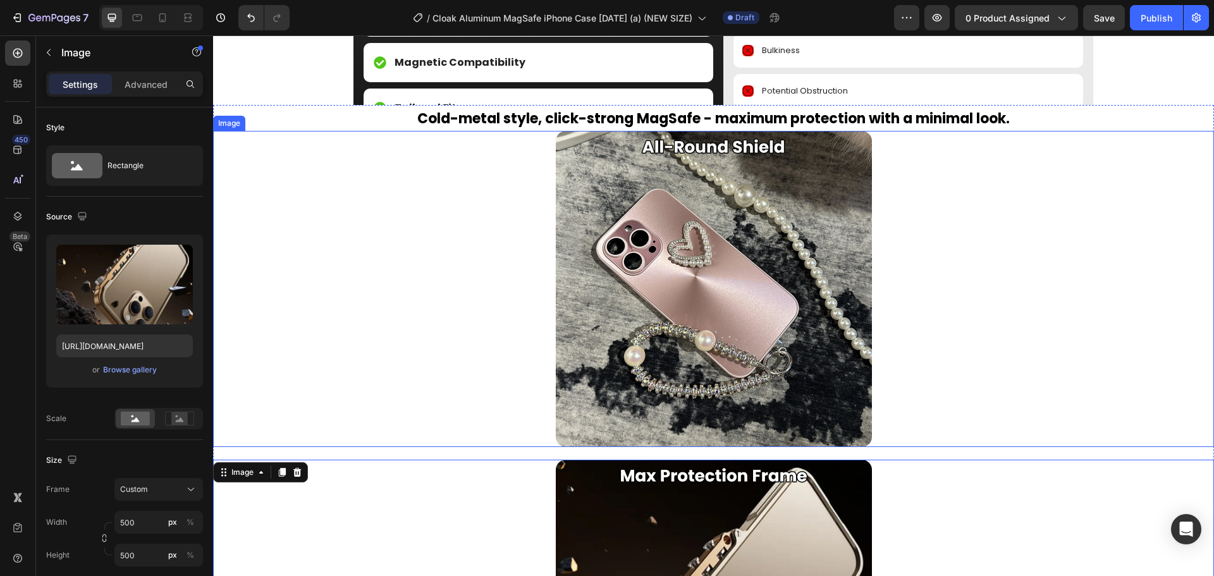
click at [754, 305] on img at bounding box center [714, 289] width 316 height 316
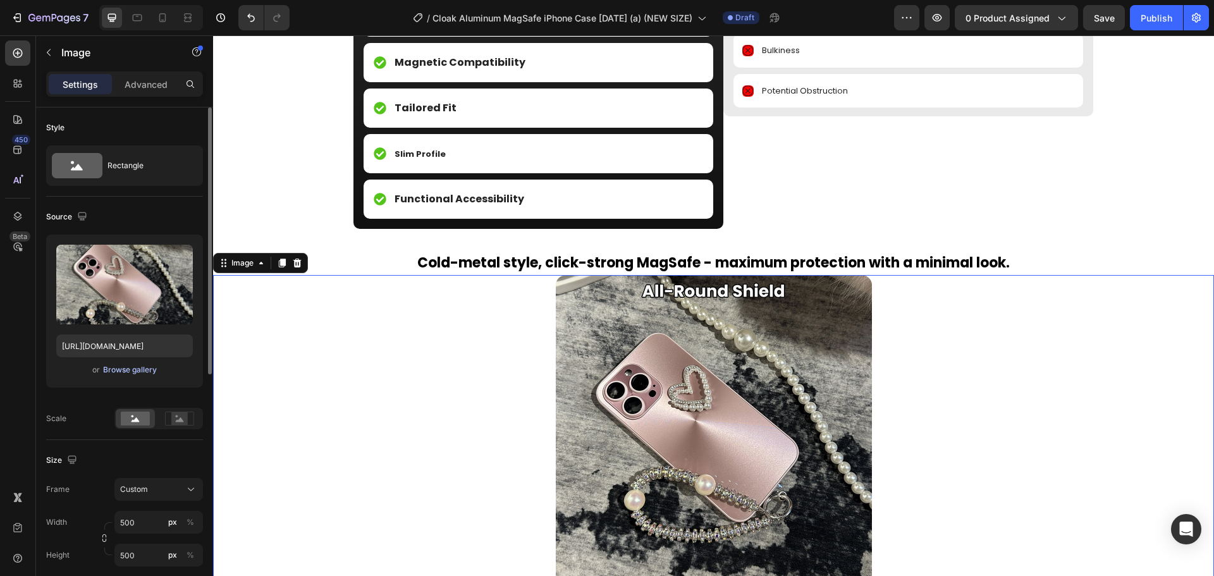
click at [145, 374] on div "Browse gallery" at bounding box center [130, 369] width 54 height 11
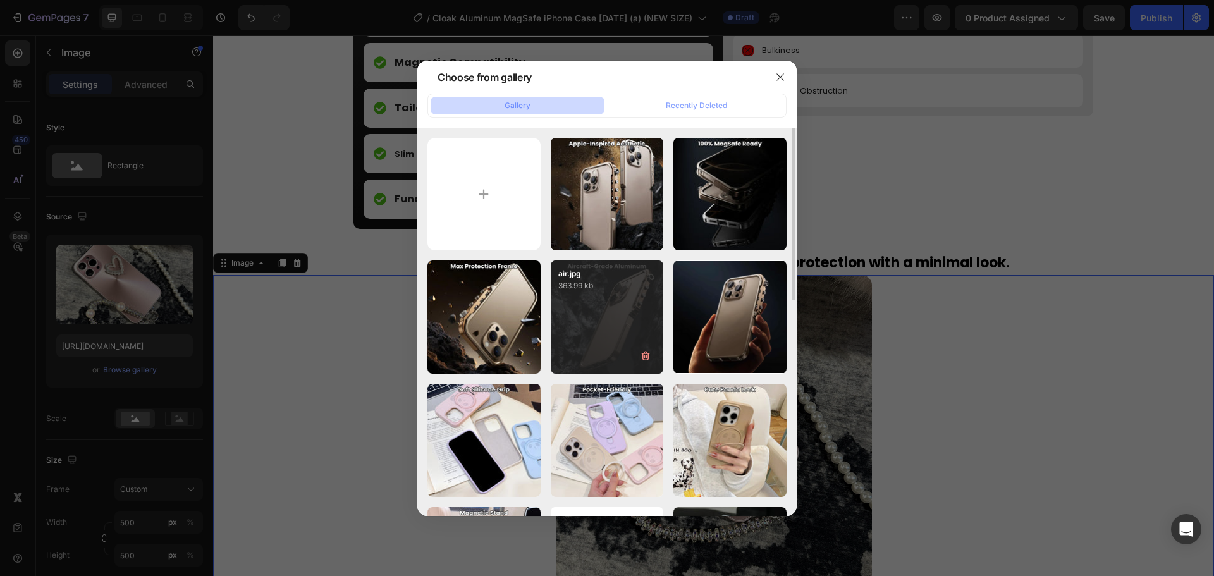
click at [606, 311] on div "air.jpg 363.99 kb" at bounding box center [607, 317] width 113 height 113
type input "https://cdn.shopify.com/s/files/1/0835/5119/1341/files/gempages_553512382287054…"
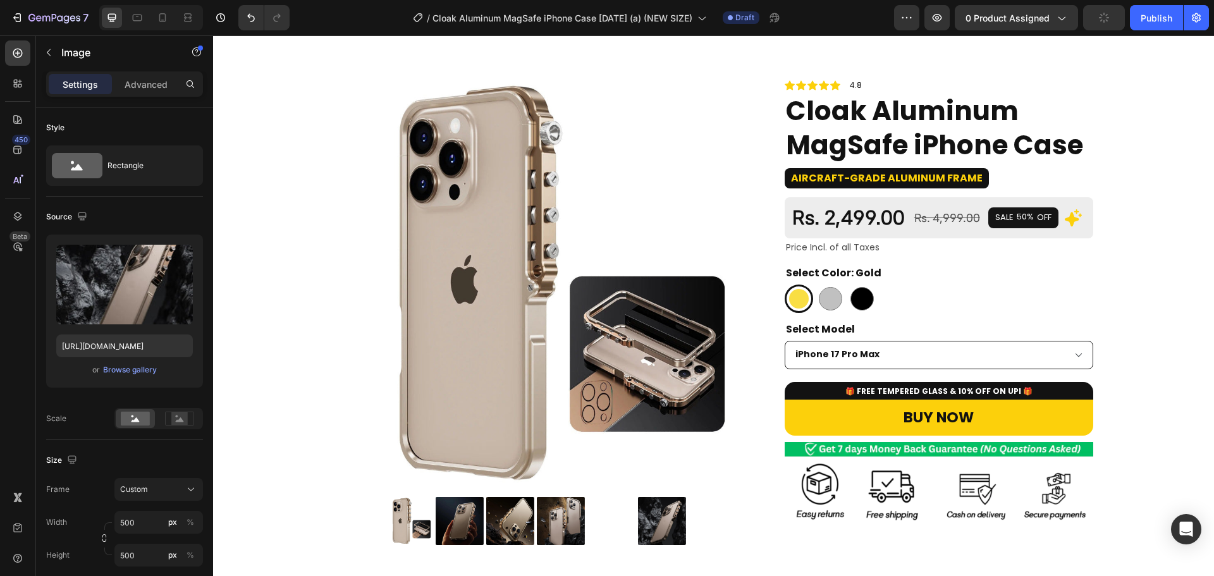
scroll to position [0, 0]
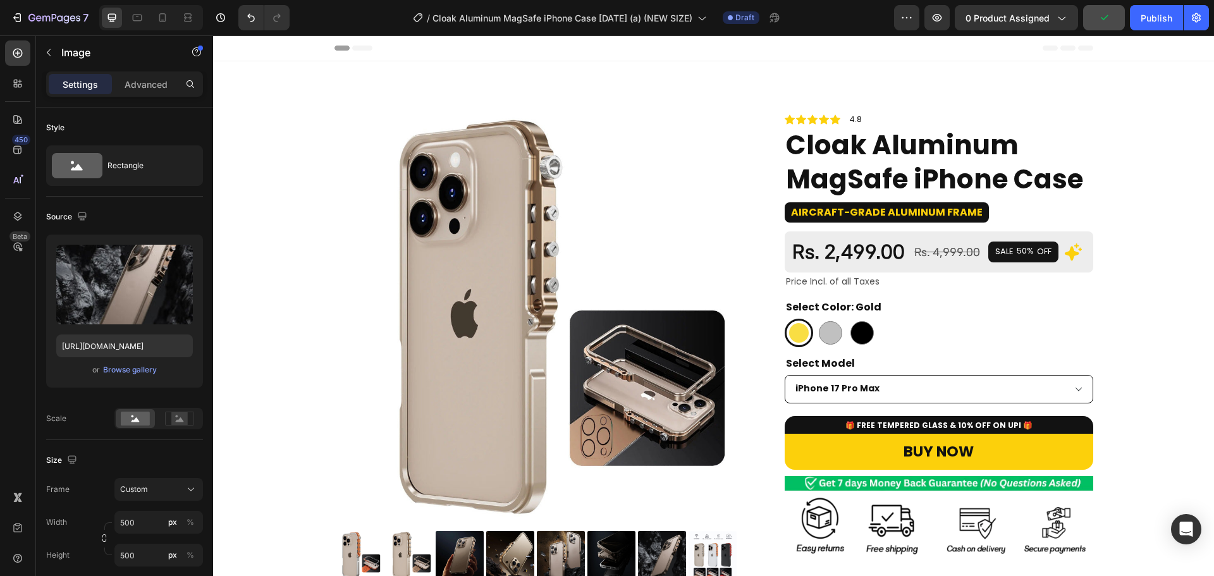
click at [1112, 27] on button "button" at bounding box center [1104, 17] width 42 height 25
click at [1152, 28] on button "Publish" at bounding box center [1156, 17] width 53 height 25
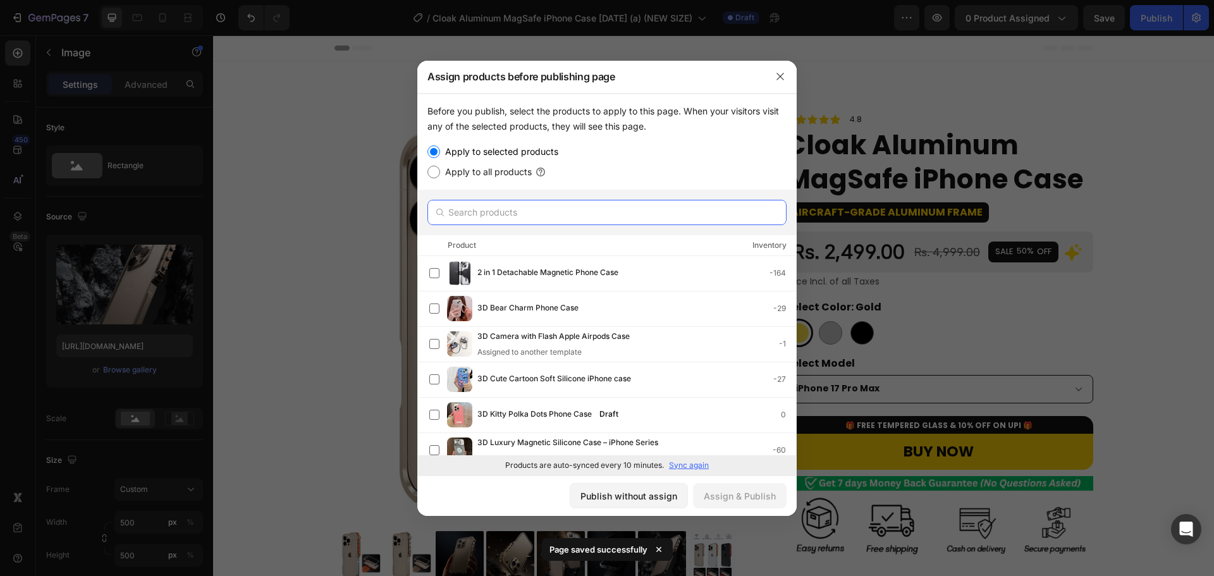
click at [685, 204] on input "text" at bounding box center [606, 212] width 359 height 25
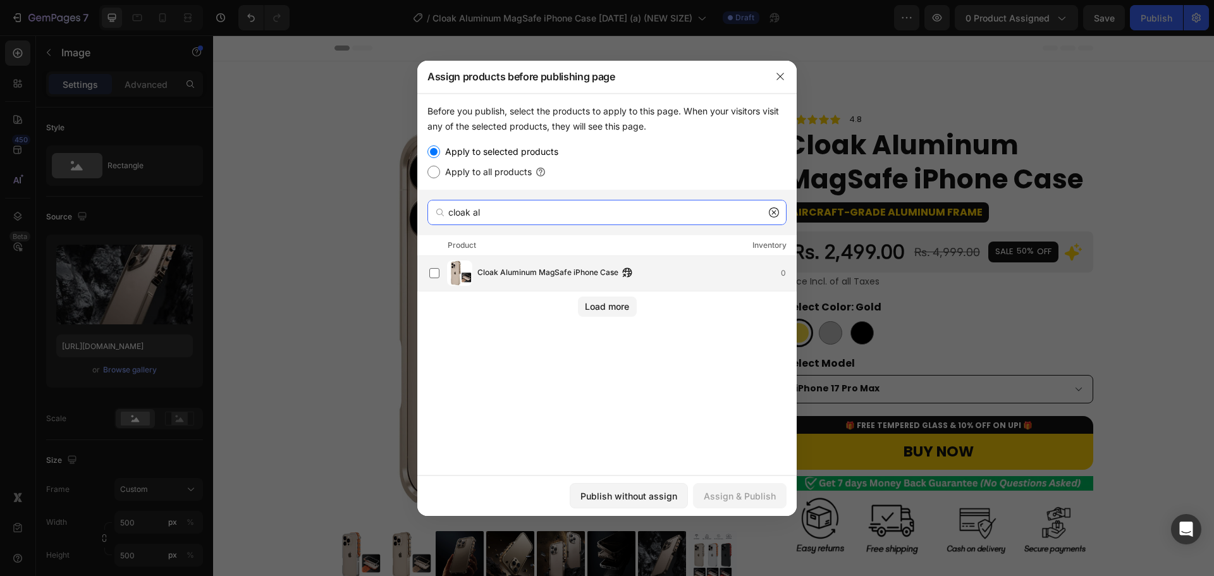
type input "cloak al"
click at [656, 285] on div "Cloak Aluminum MagSafe iPhone Case 0" at bounding box center [612, 273] width 367 height 25
click at [774, 503] on button "Assign & Publish" at bounding box center [740, 495] width 94 height 25
